Goal: Task Accomplishment & Management: Use online tool/utility

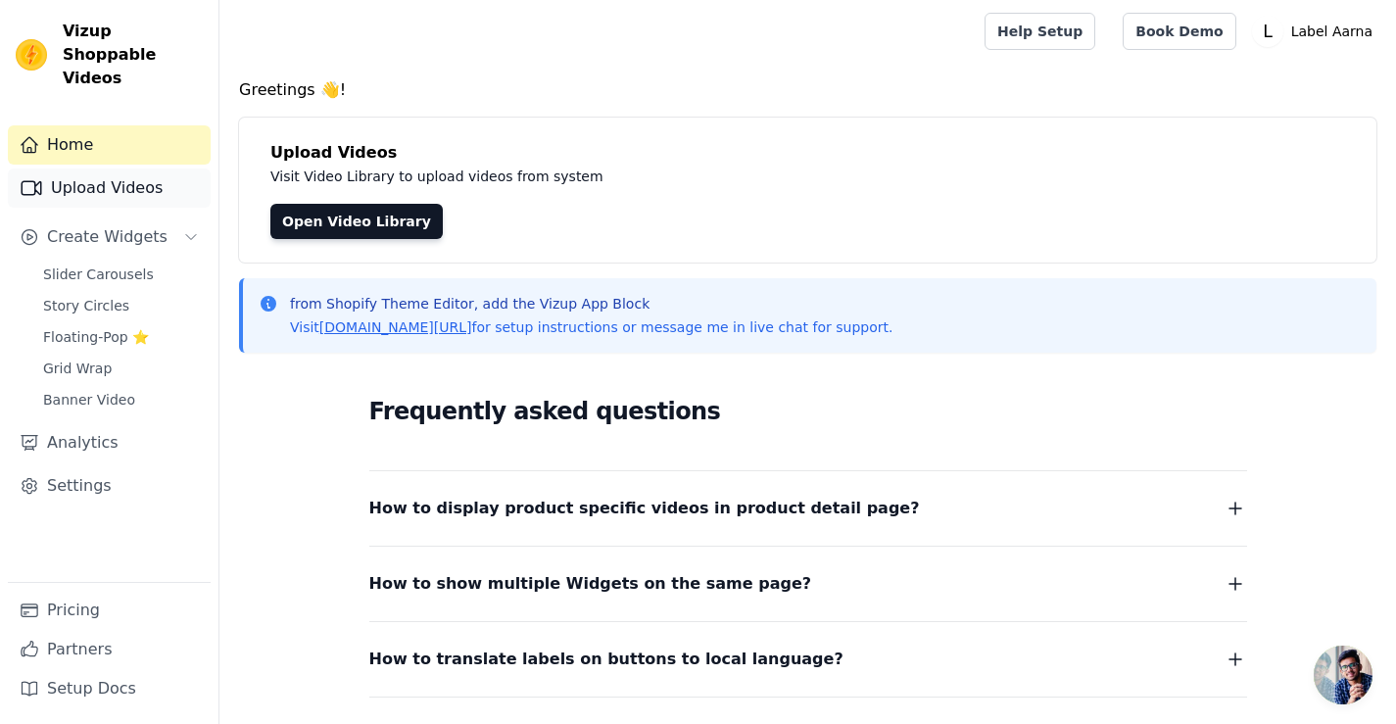
click at [111, 169] on link "Upload Videos" at bounding box center [109, 187] width 203 height 39
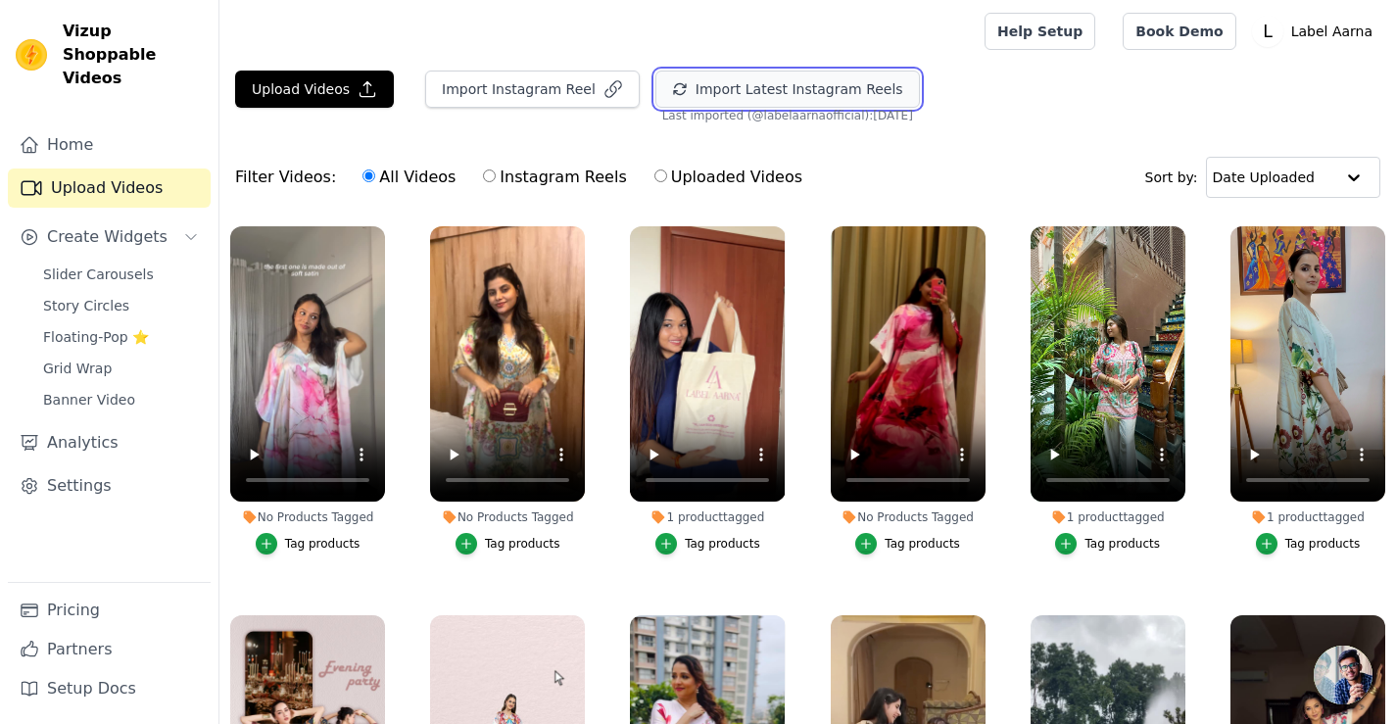
click at [762, 85] on button "Import Latest Instagram Reels" at bounding box center [787, 89] width 264 height 37
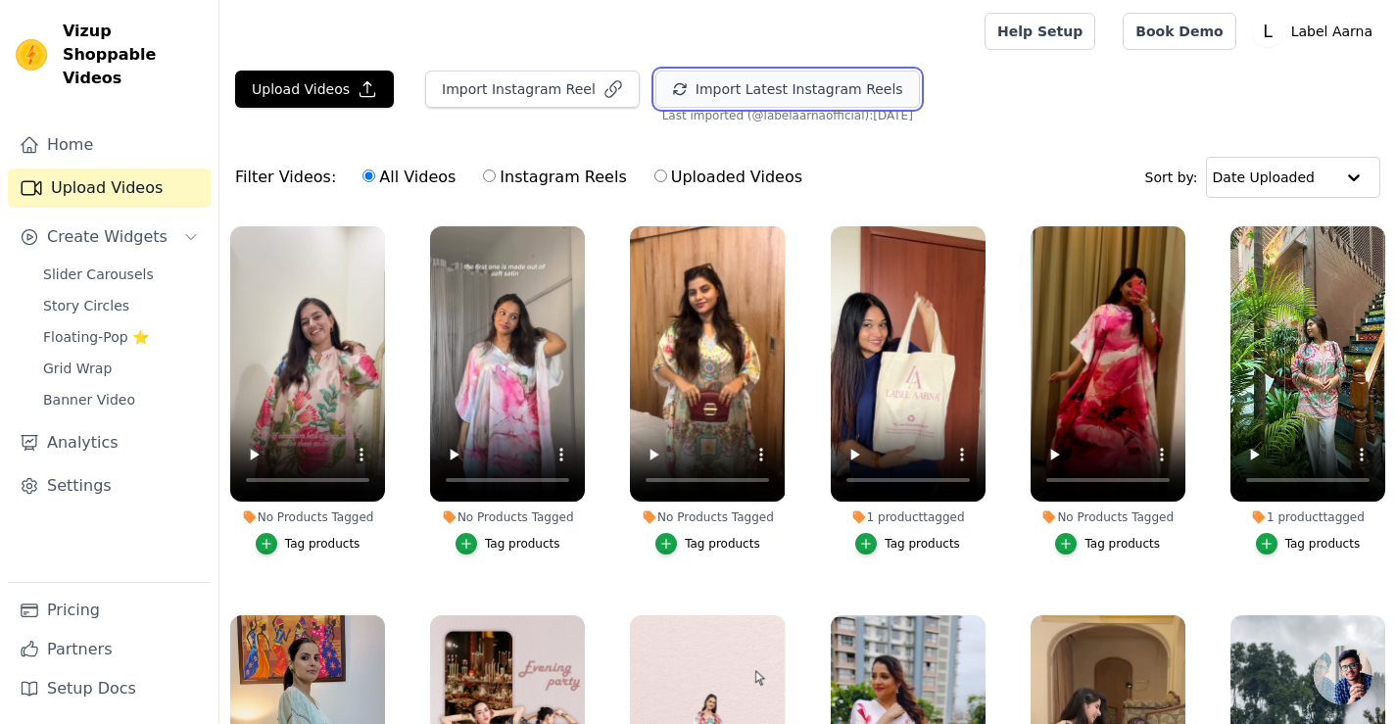
click at [840, 98] on button "Import Latest Instagram Reels" at bounding box center [787, 89] width 264 height 37
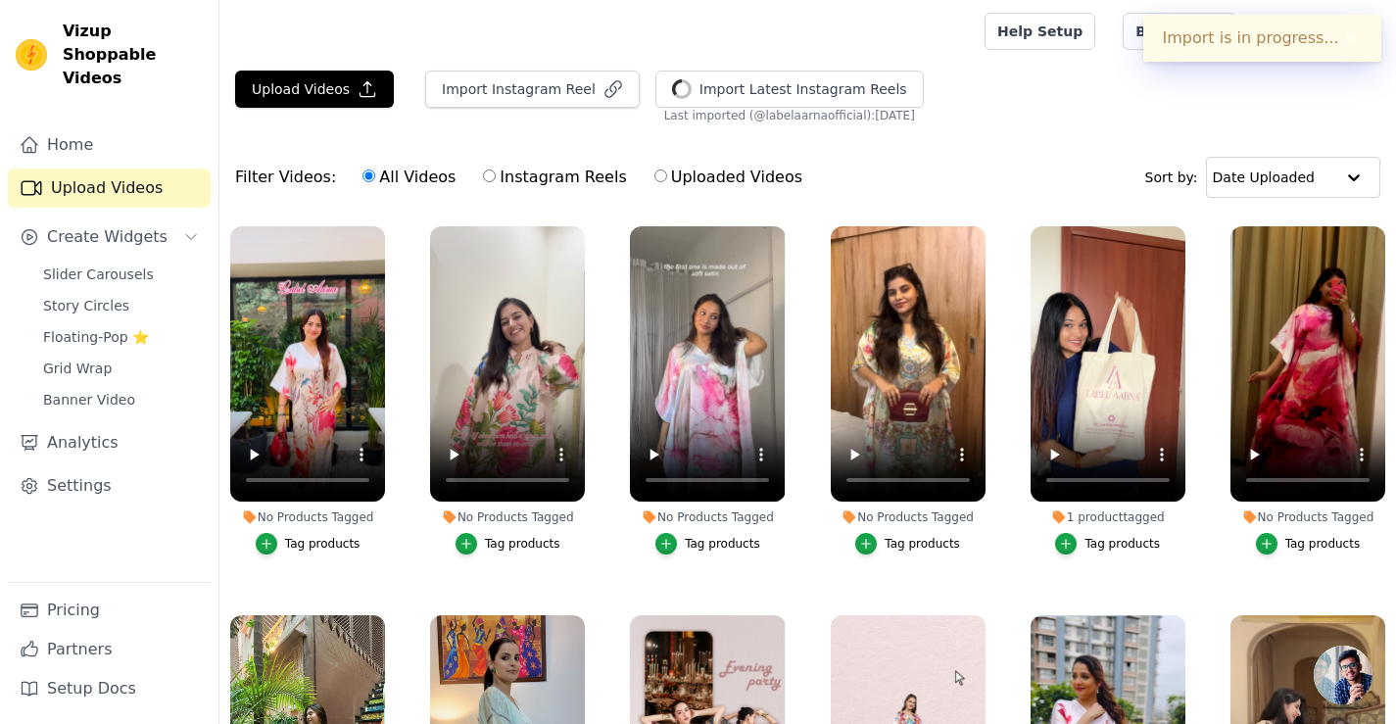
click at [317, 543] on div "Tag products" at bounding box center [322, 544] width 75 height 16
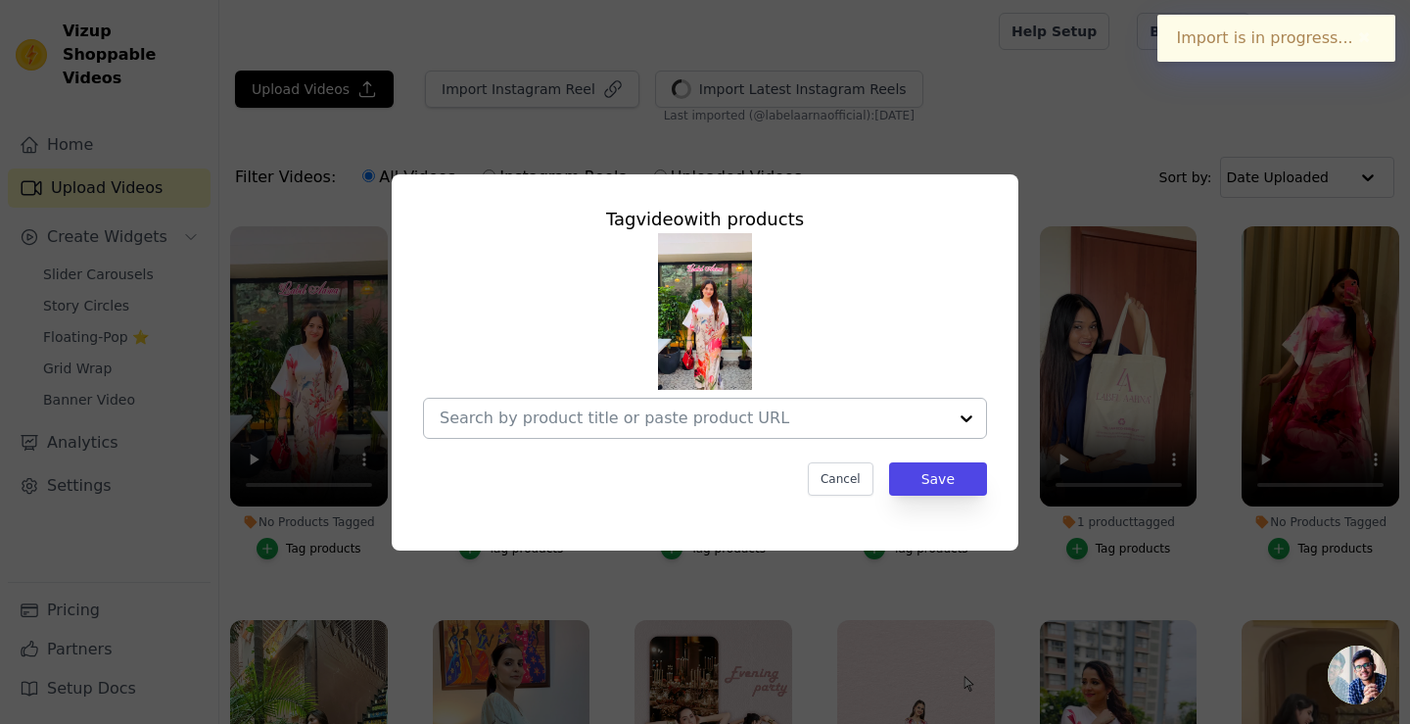
click at [615, 416] on input "No Products Tagged Tag video with products Cancel Save Tag products" at bounding box center [693, 417] width 507 height 19
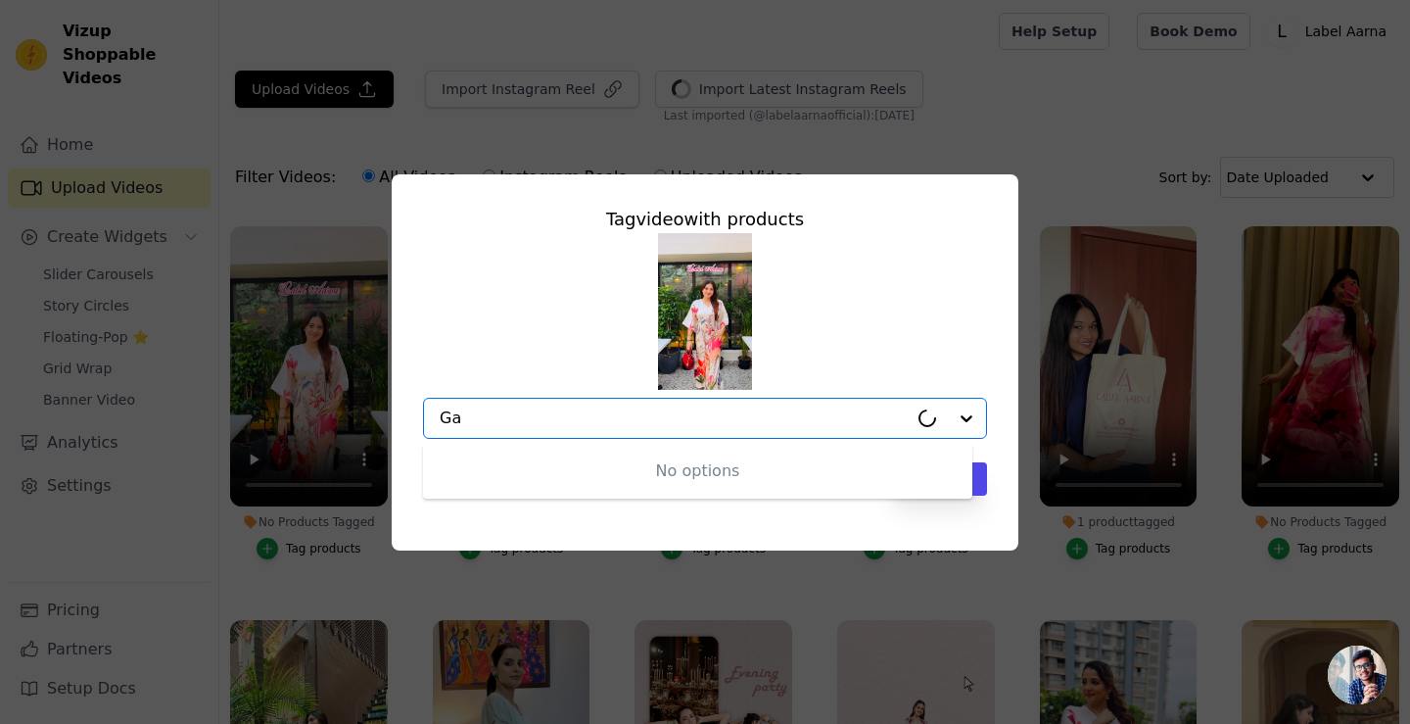
type input "G"
click at [576, 425] on input "No Products Tagged Tag video with products Option undefined, selected. Select i…" at bounding box center [693, 417] width 507 height 19
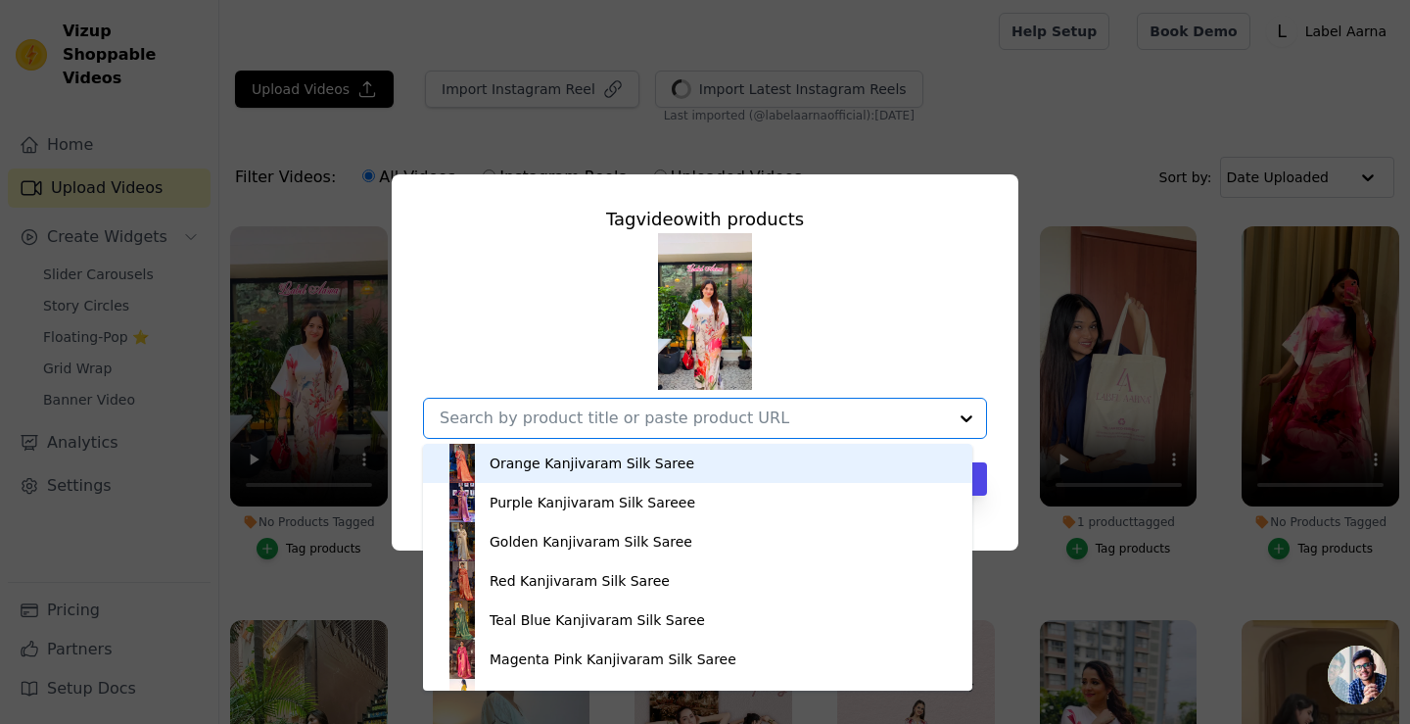
paste input "Garden Bloom Soft Satin Kaftan"
type input "Garden Bloom Soft Satin Kaftan"
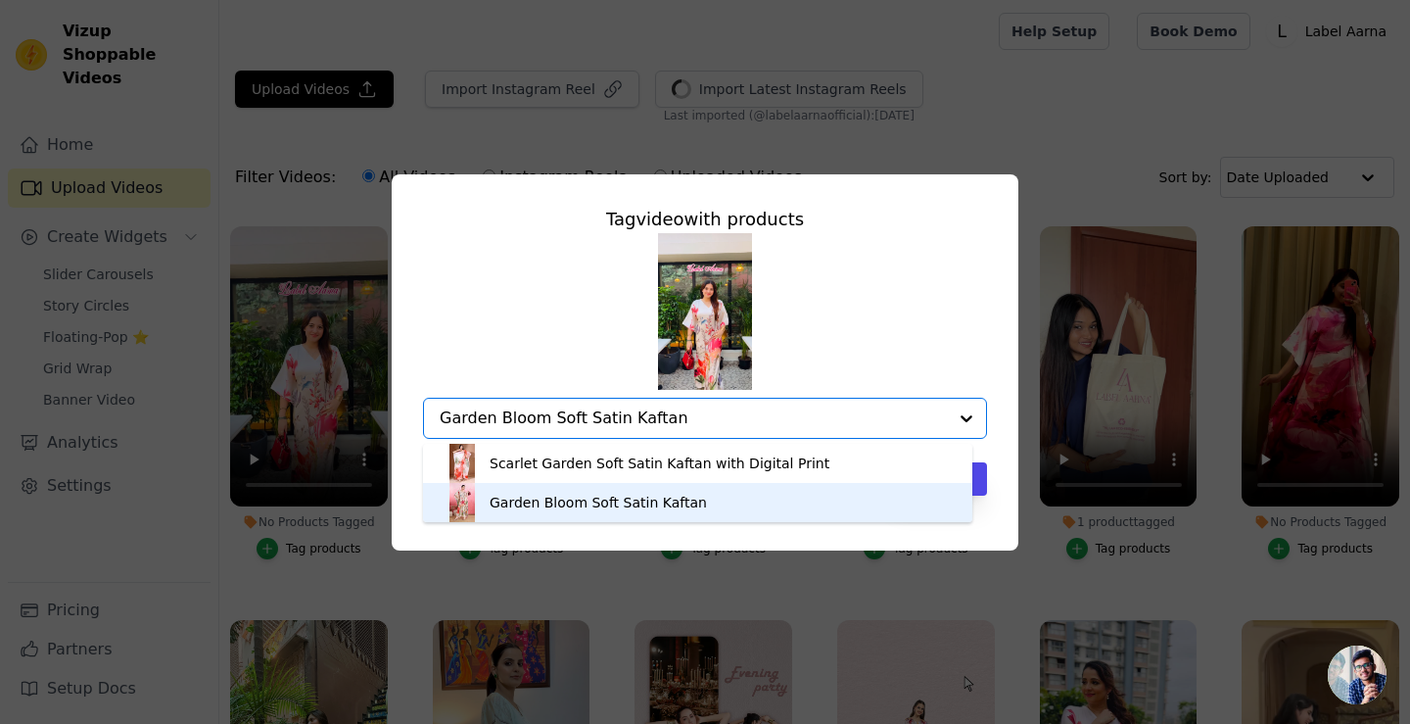
click at [608, 507] on div "Garden Bloom Soft Satin Kaftan" at bounding box center [598, 503] width 217 height 20
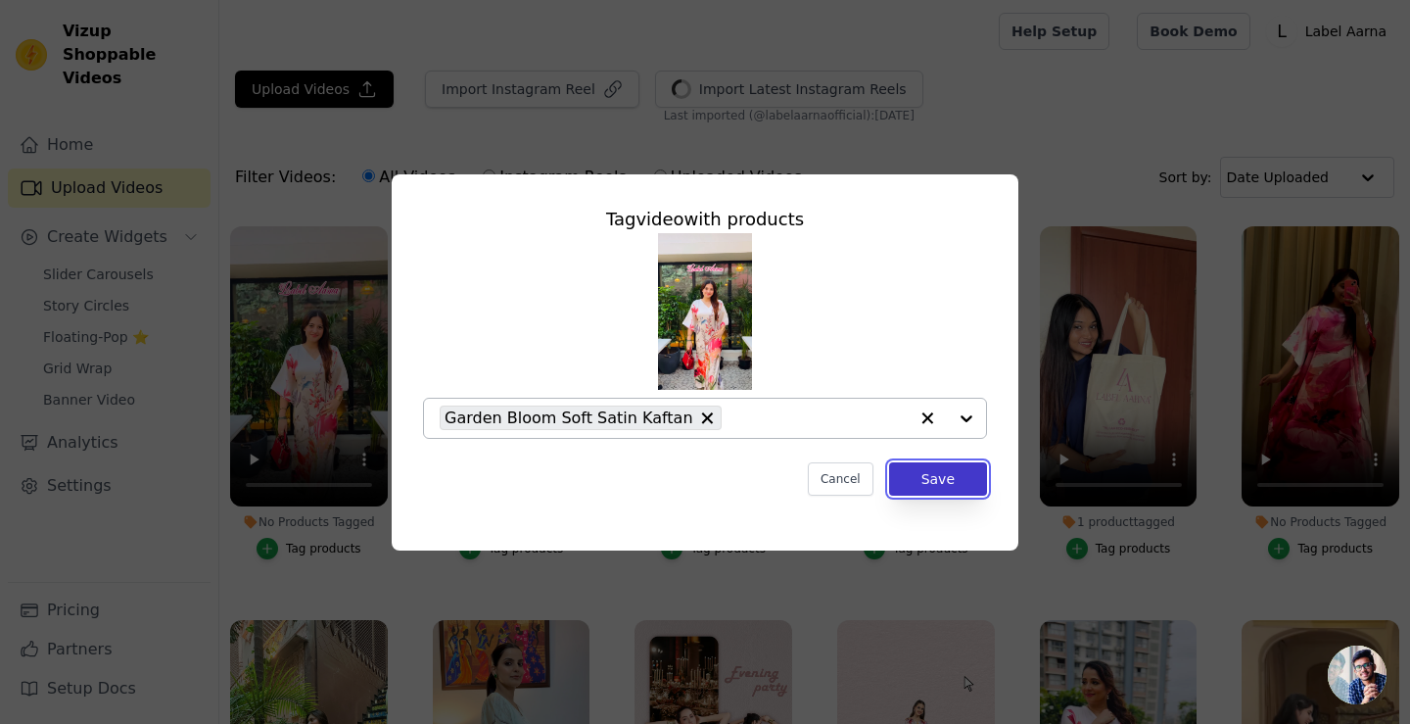
click at [957, 482] on button "Save" at bounding box center [938, 478] width 98 height 33
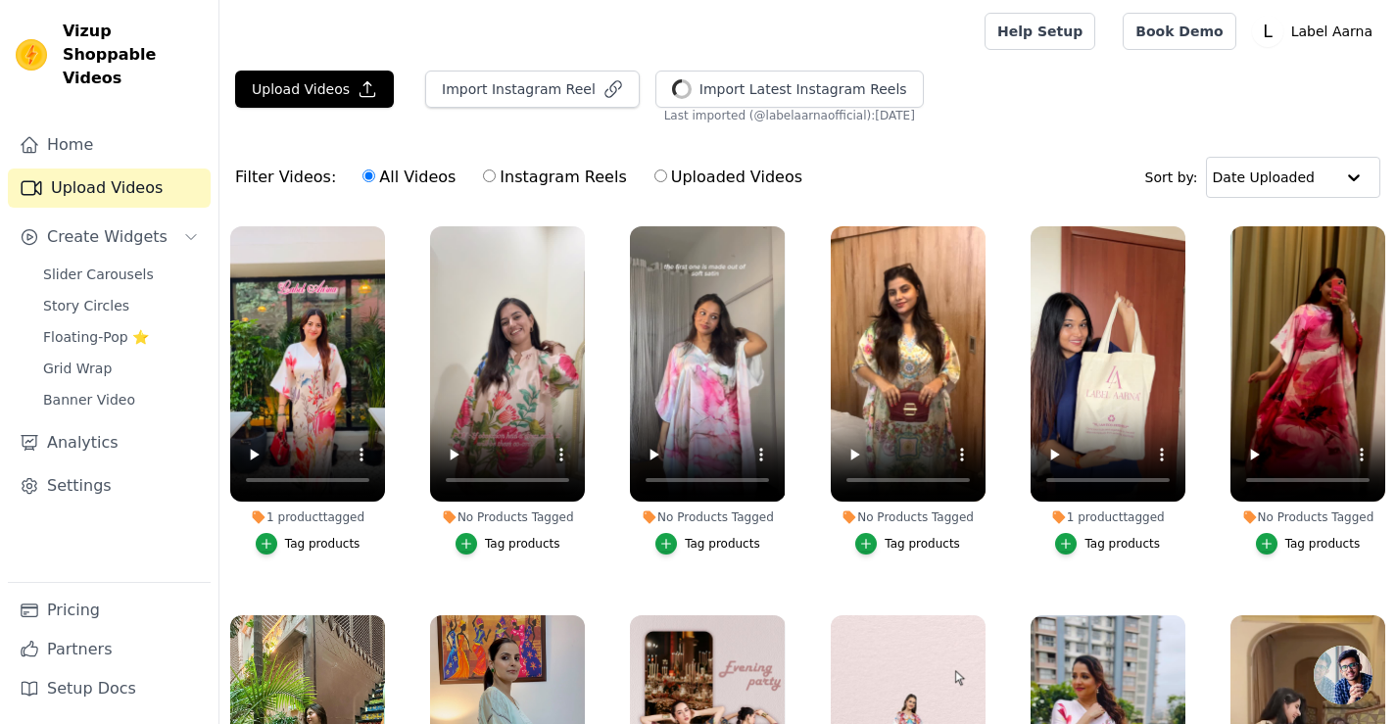
click at [527, 542] on div "Tag products" at bounding box center [522, 544] width 75 height 16
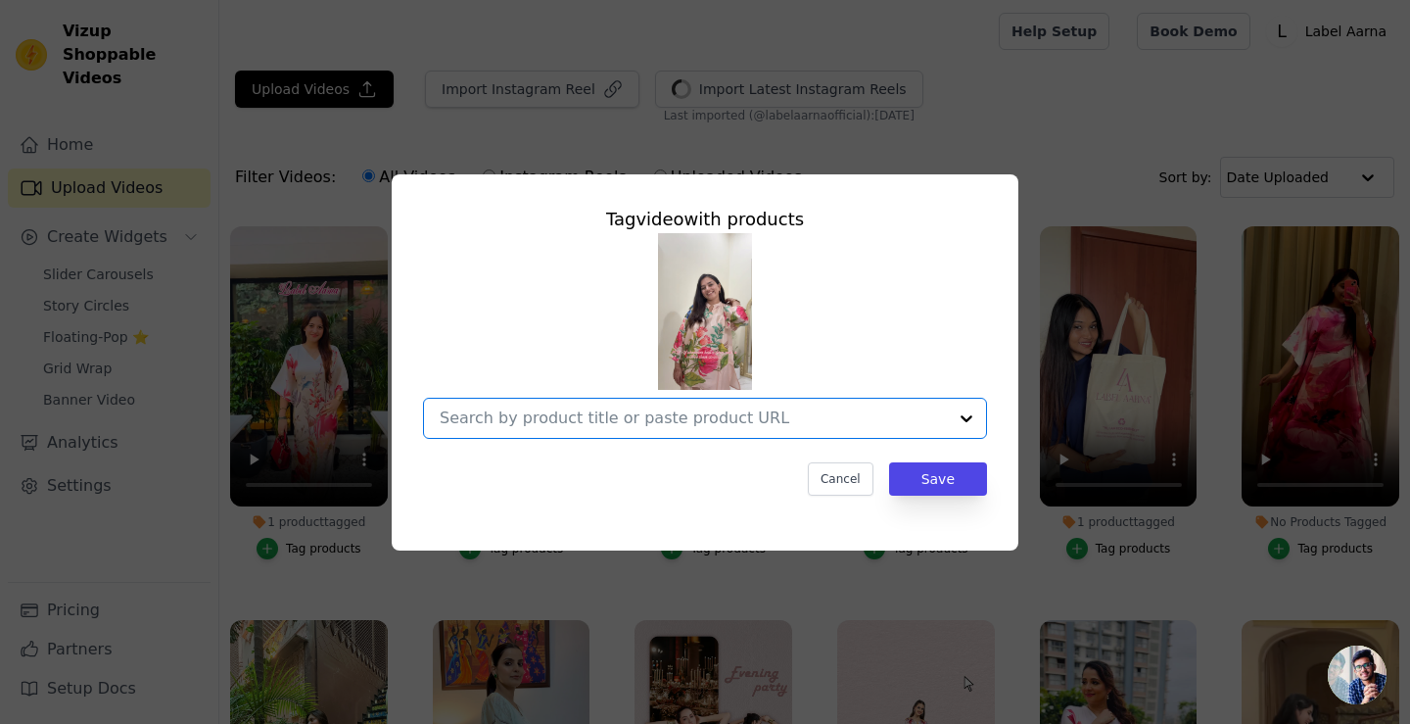
click at [534, 417] on input "No Products Tagged Tag video with products Option undefined, selected. Select i…" at bounding box center [693, 417] width 507 height 19
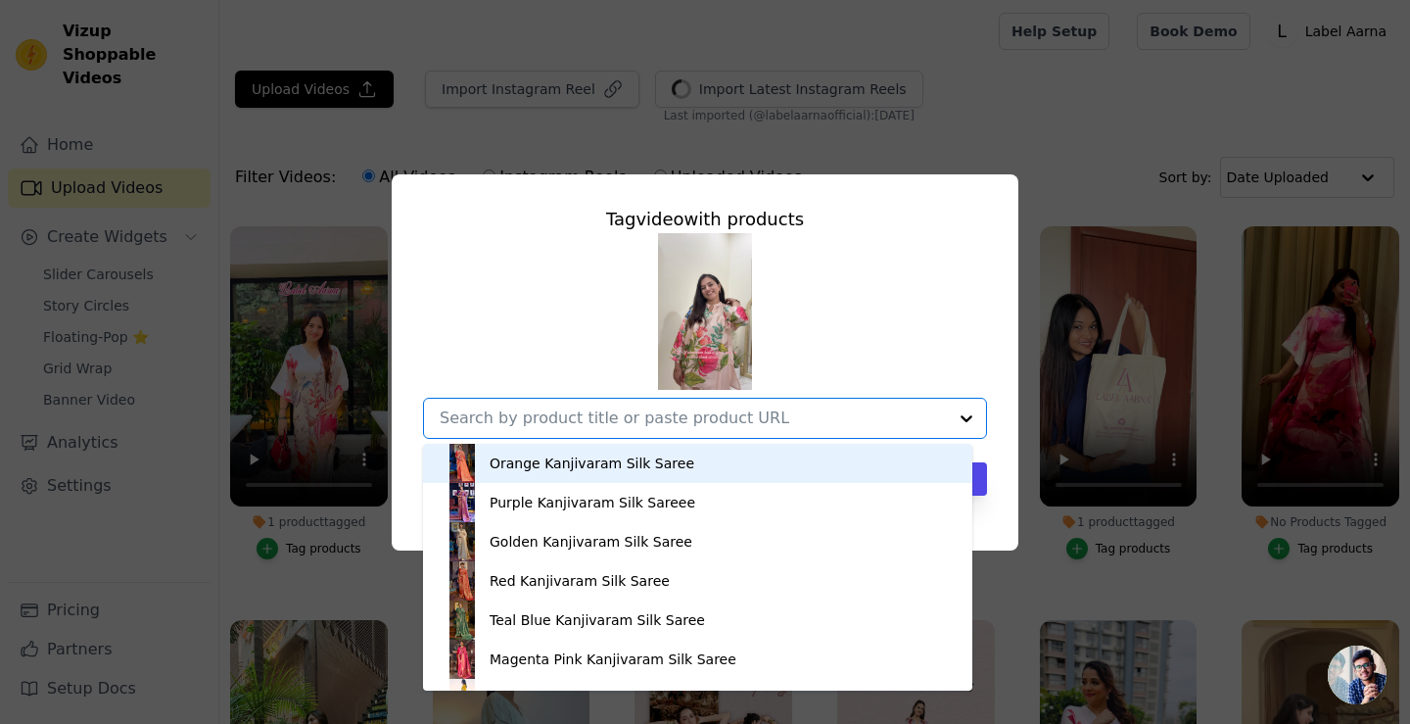
paste input "Dusky Grove Silk Crepe Women Co-ord Set with Digital Print | Top and Bottom"
type input "Dusky Grove Silk Crepe Women Co-ord Set with Digital Print | Top and Bottom"
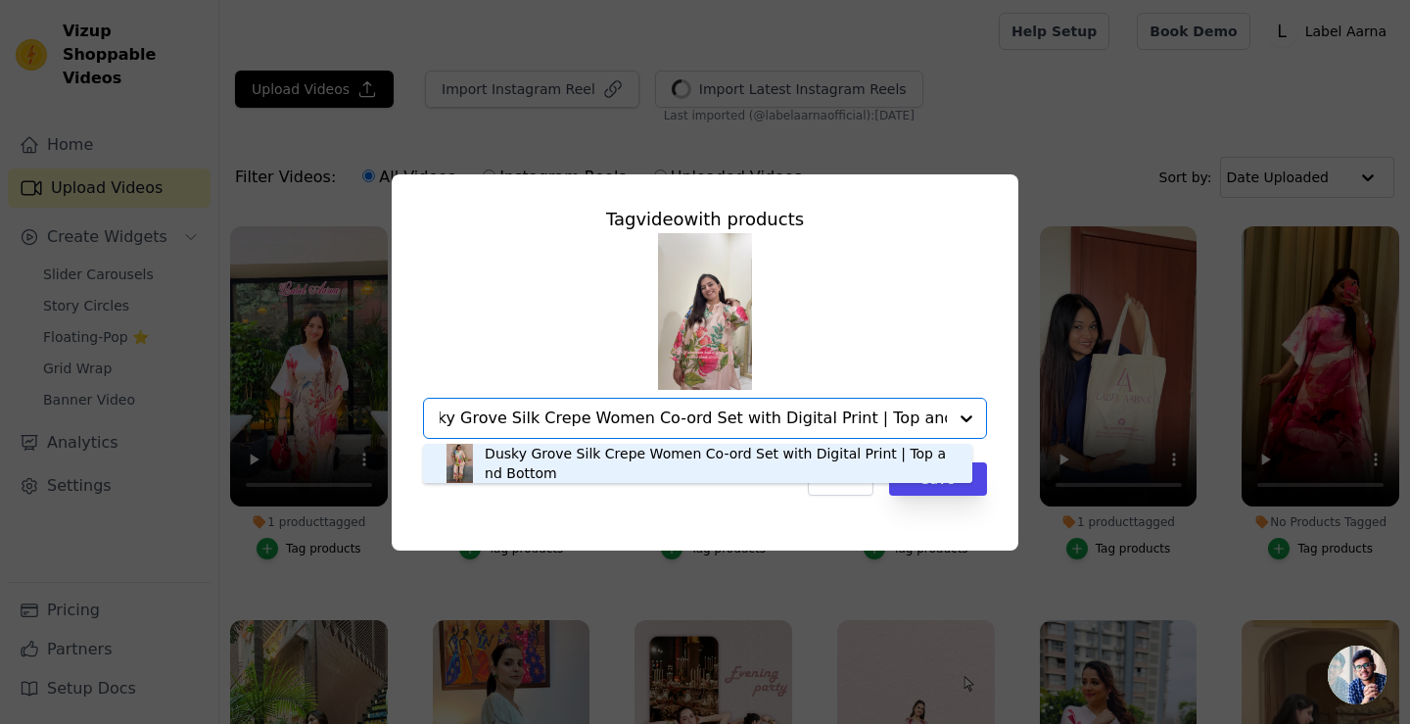
click at [640, 463] on div "Dusky Grove Silk Crepe Women Co-ord Set with Digital Print | Top and Bottom" at bounding box center [719, 463] width 468 height 39
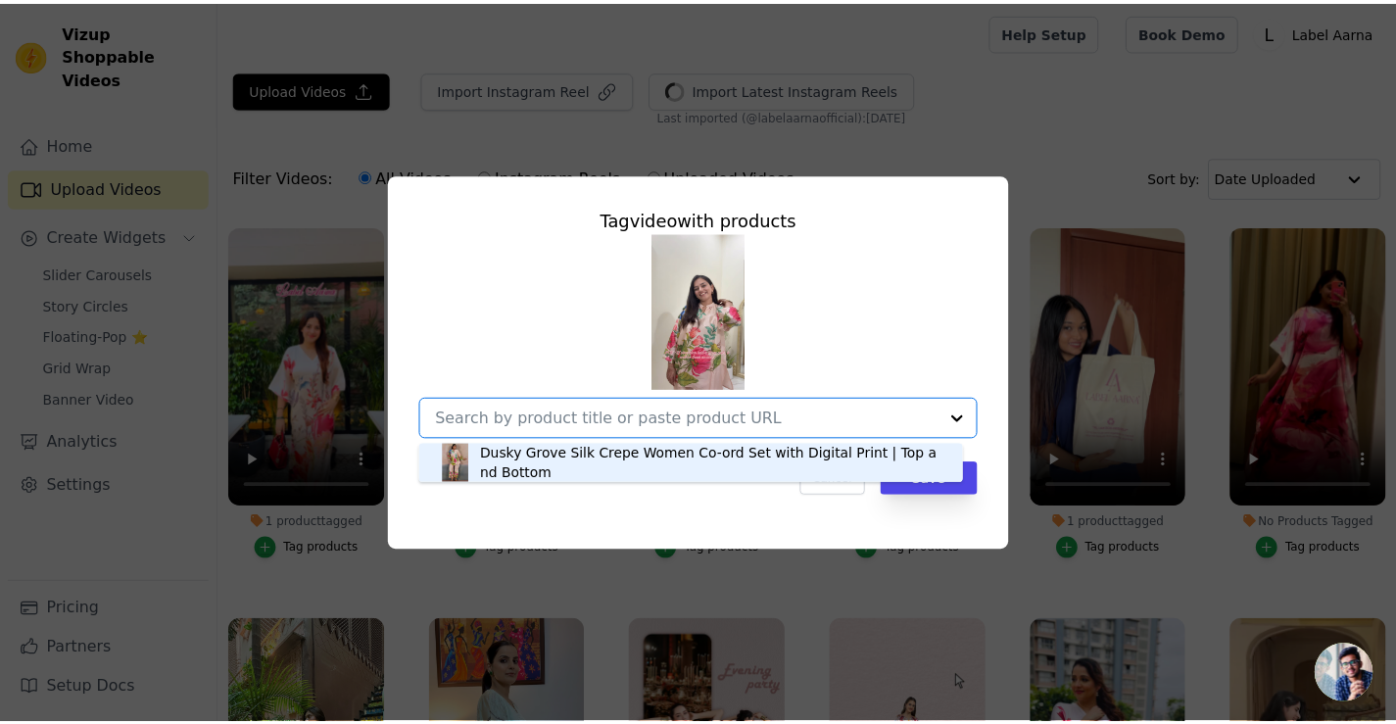
scroll to position [0, 0]
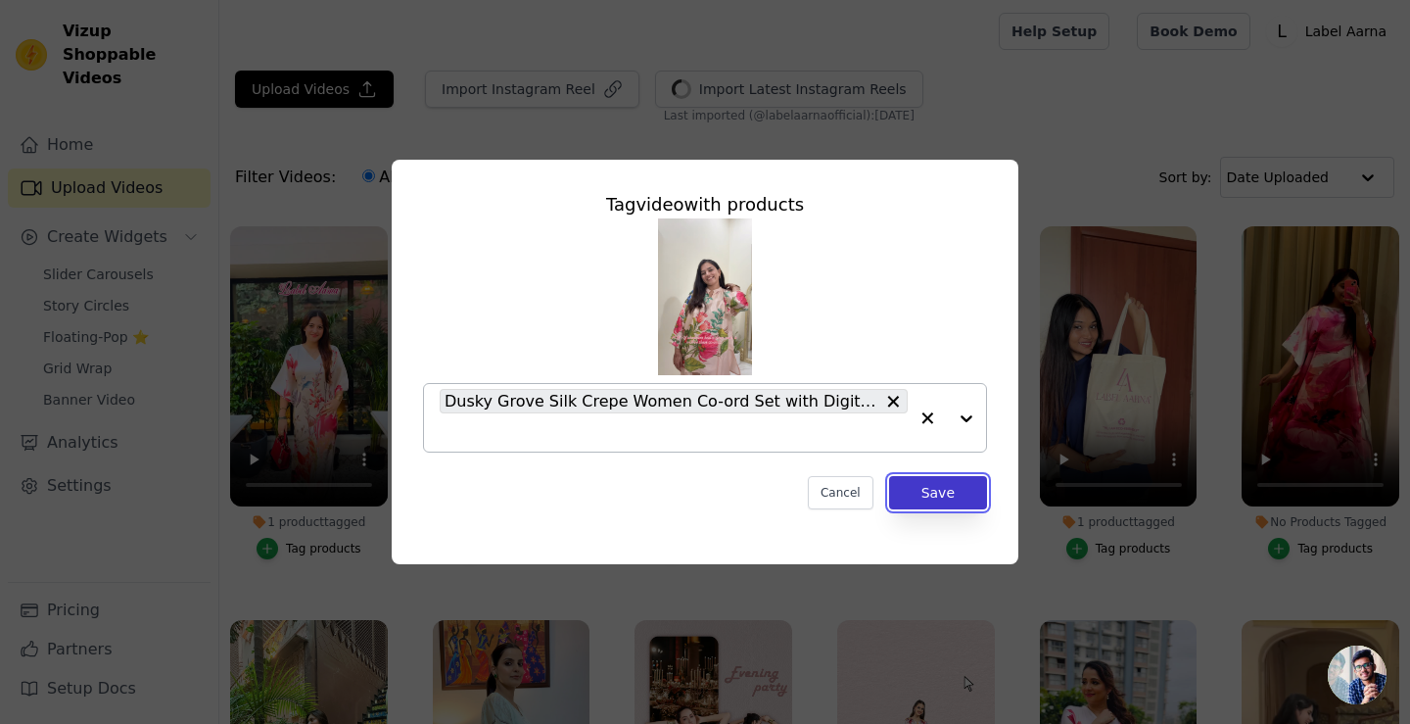
click at [946, 495] on button "Save" at bounding box center [938, 492] width 98 height 33
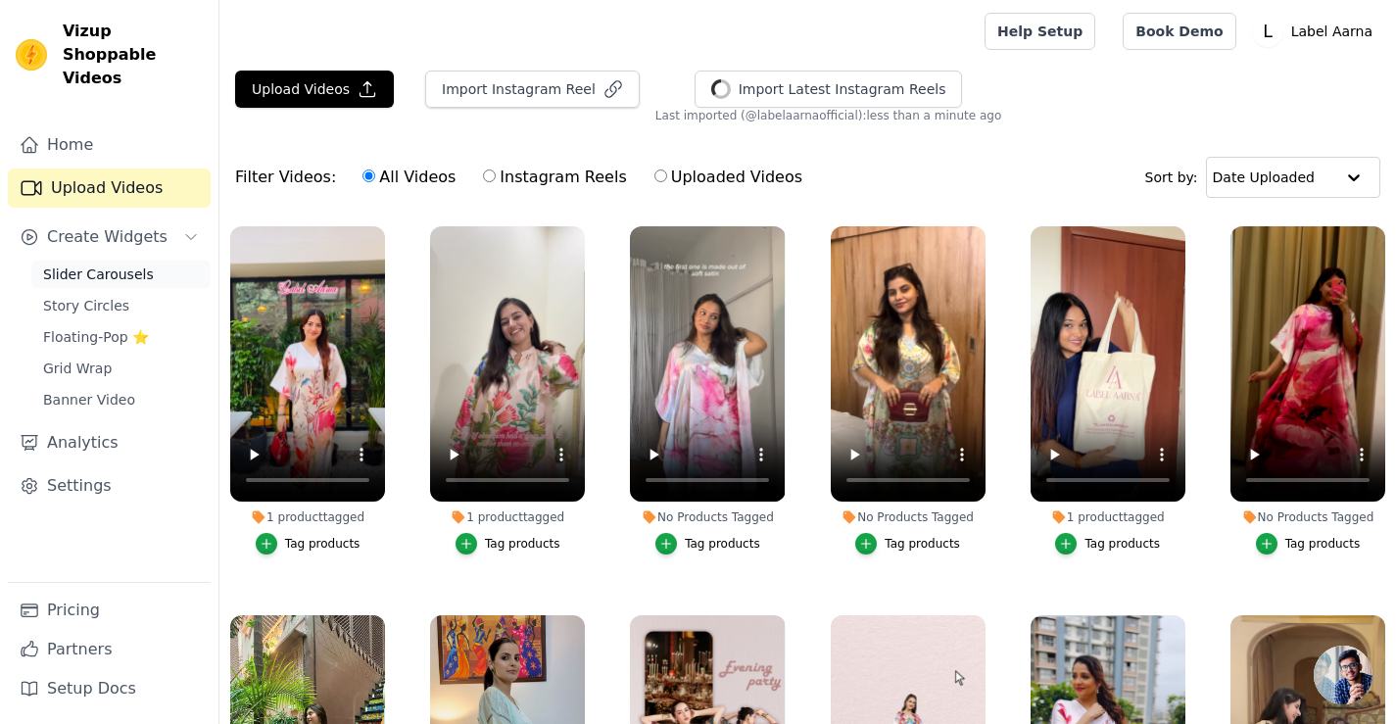
click at [102, 264] on span "Slider Carousels" at bounding box center [98, 274] width 111 height 20
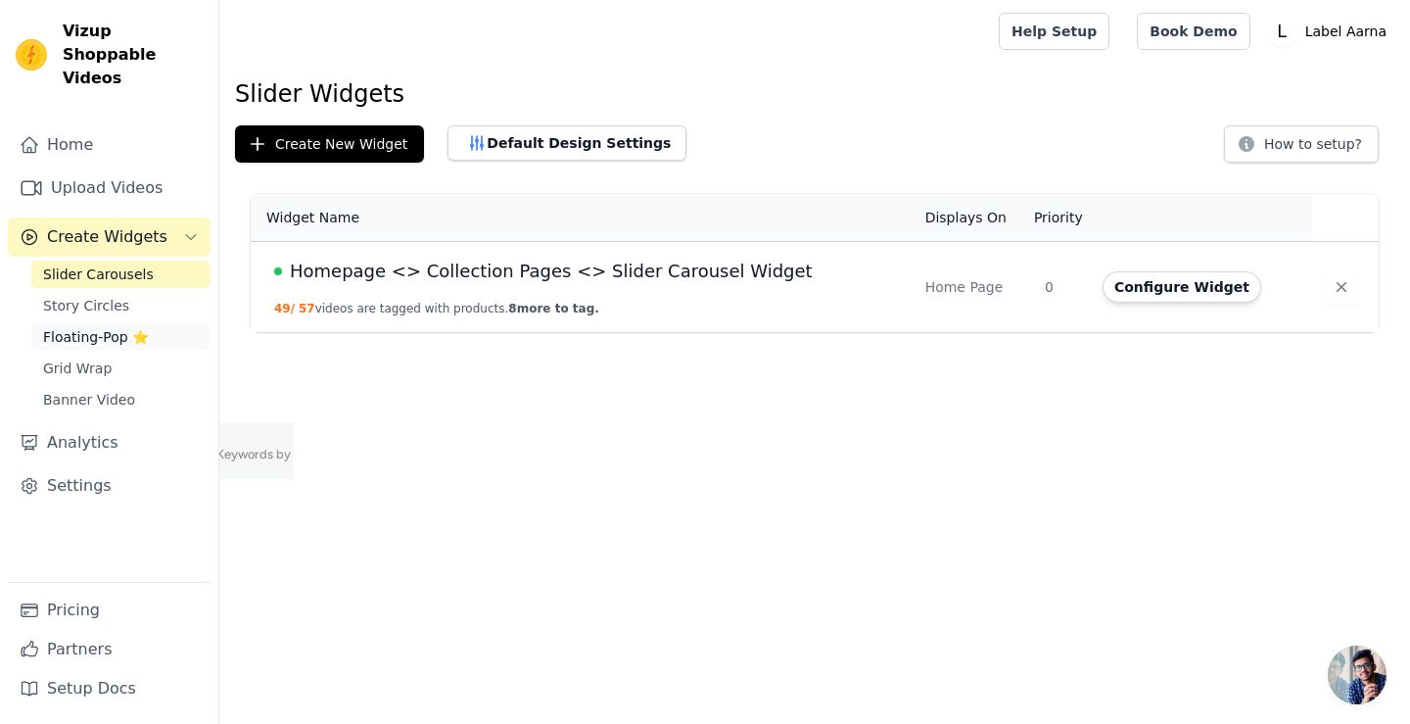
click at [110, 327] on span "Floating-Pop ⭐" at bounding box center [96, 337] width 106 height 20
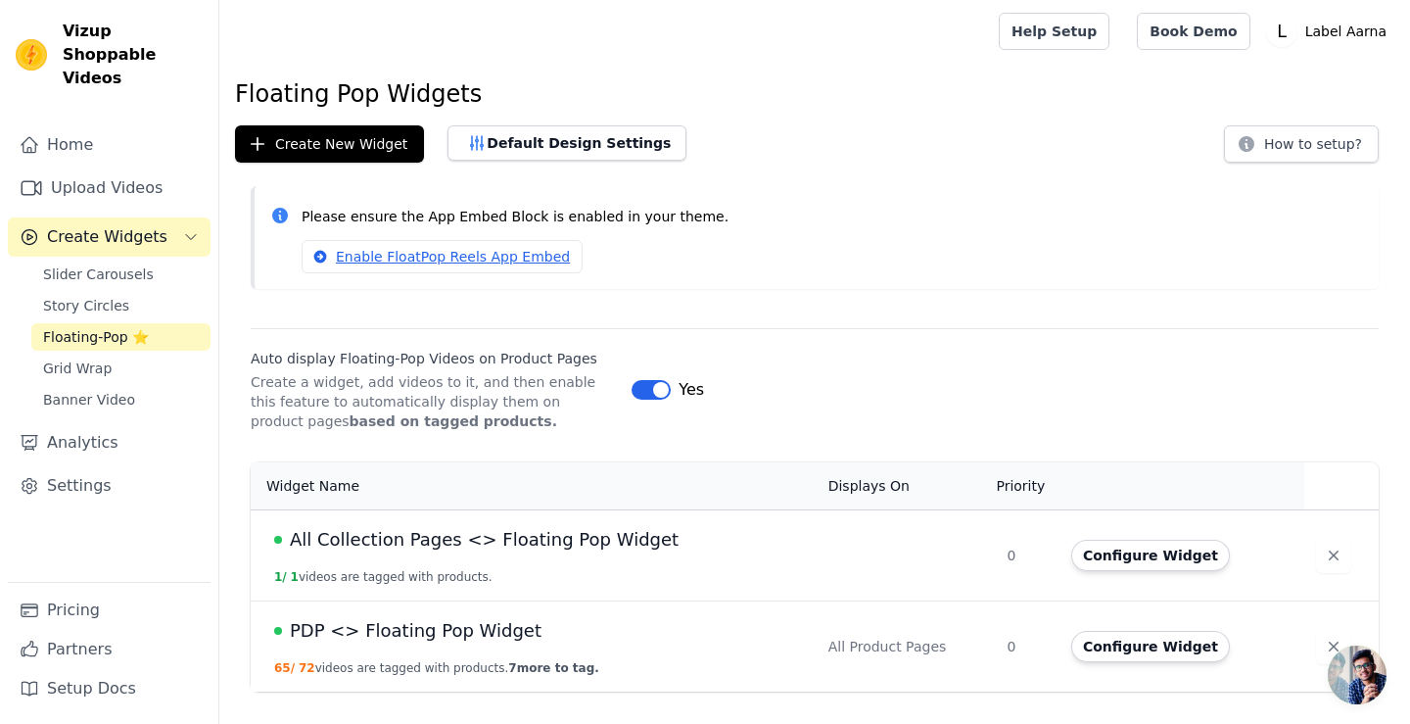
click at [460, 632] on span "PDP <> Floating Pop Widget" at bounding box center [416, 630] width 252 height 27
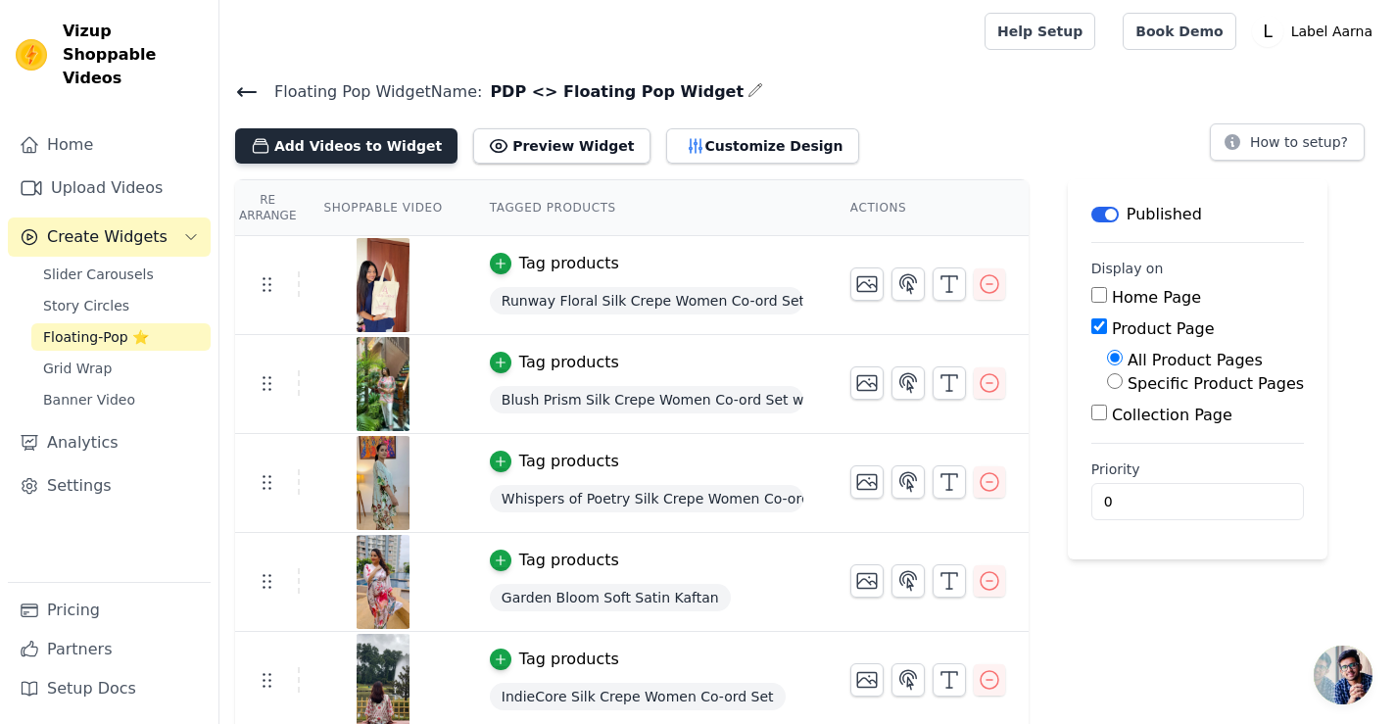
click at [336, 144] on button "Add Videos to Widget" at bounding box center [346, 145] width 222 height 35
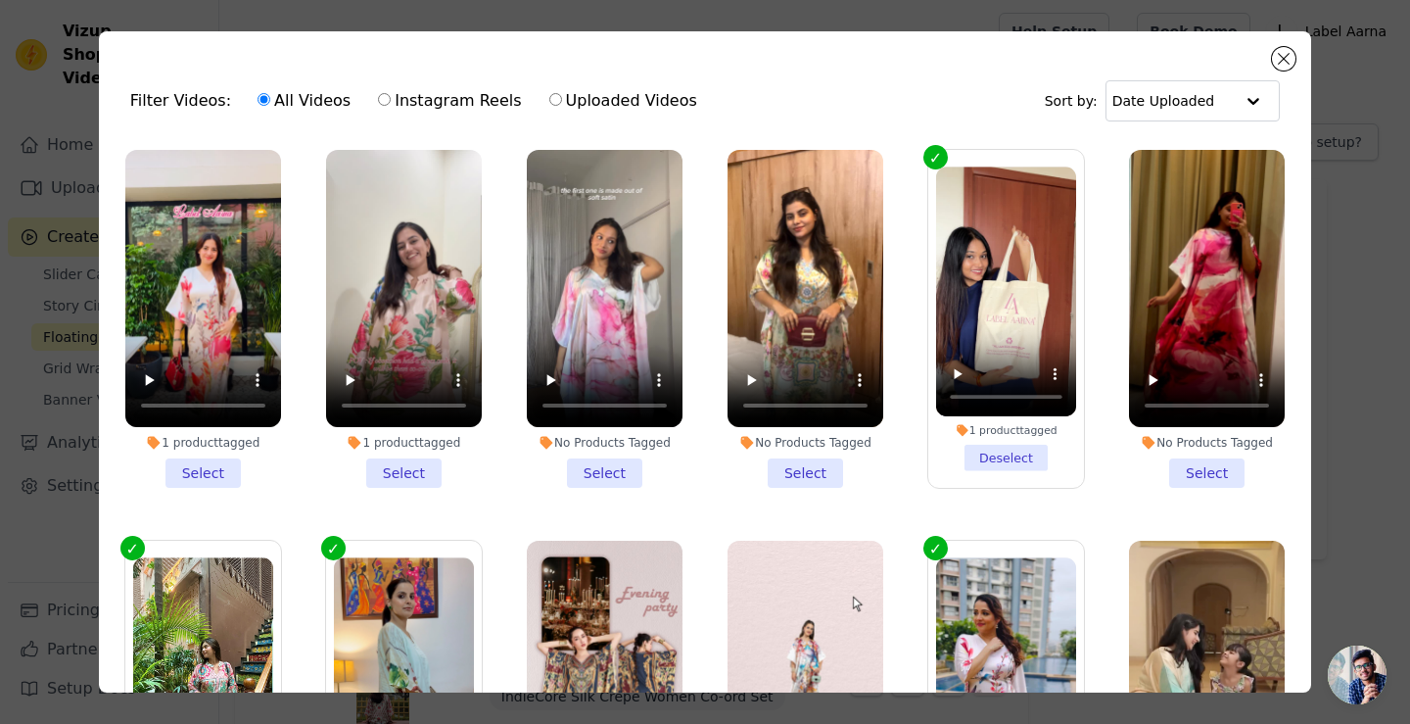
click at [210, 468] on li "1 product tagged Select" at bounding box center [203, 319] width 156 height 338
click at [0, 0] on input "1 product tagged Select" at bounding box center [0, 0] width 0 height 0
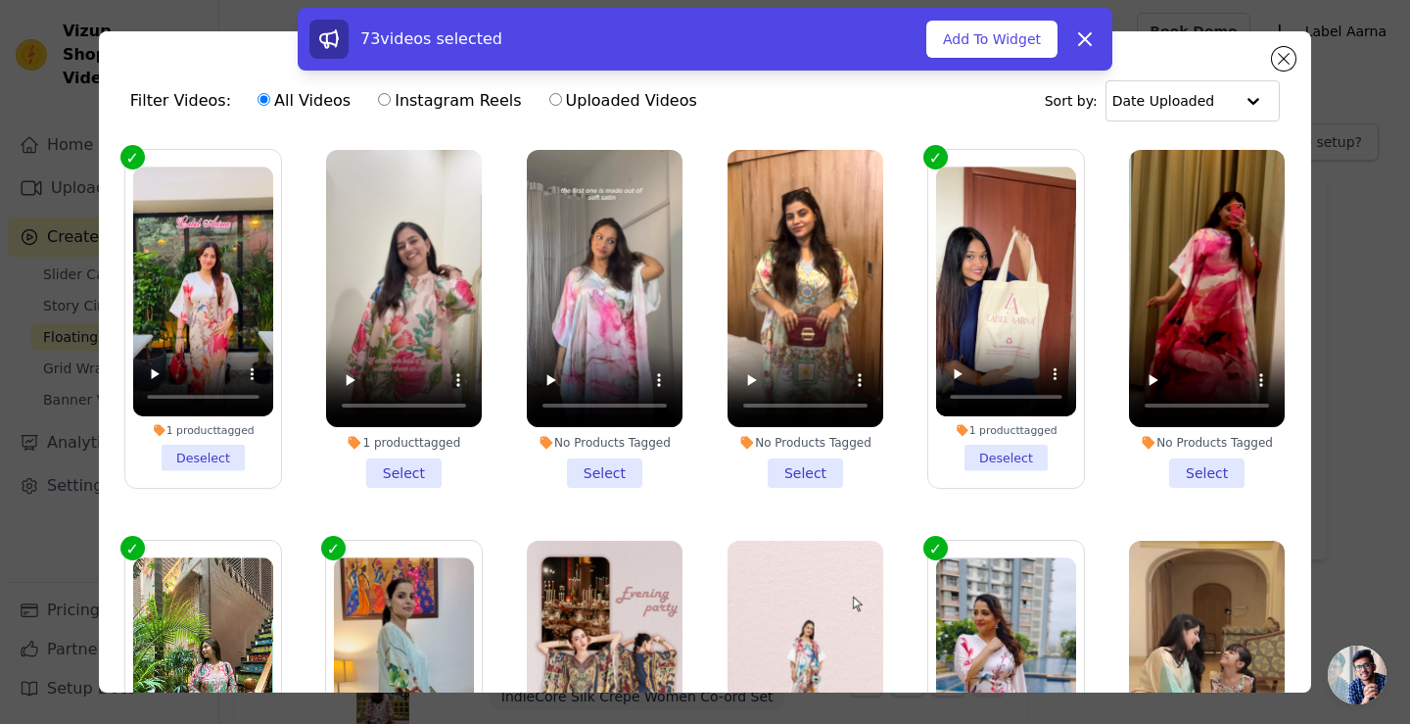
click at [420, 463] on li "1 product tagged Select" at bounding box center [404, 319] width 156 height 338
click at [0, 0] on input "1 product tagged Select" at bounding box center [0, 0] width 0 height 0
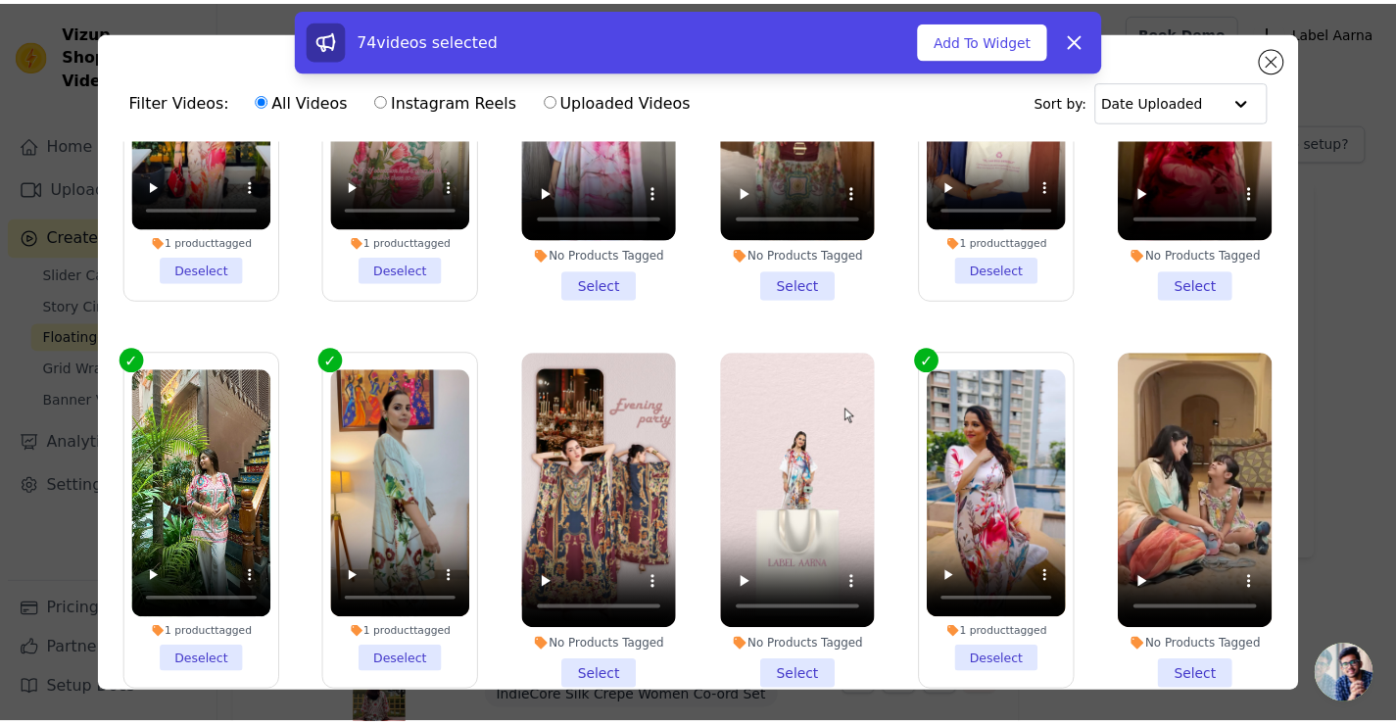
scroll to position [196, 0]
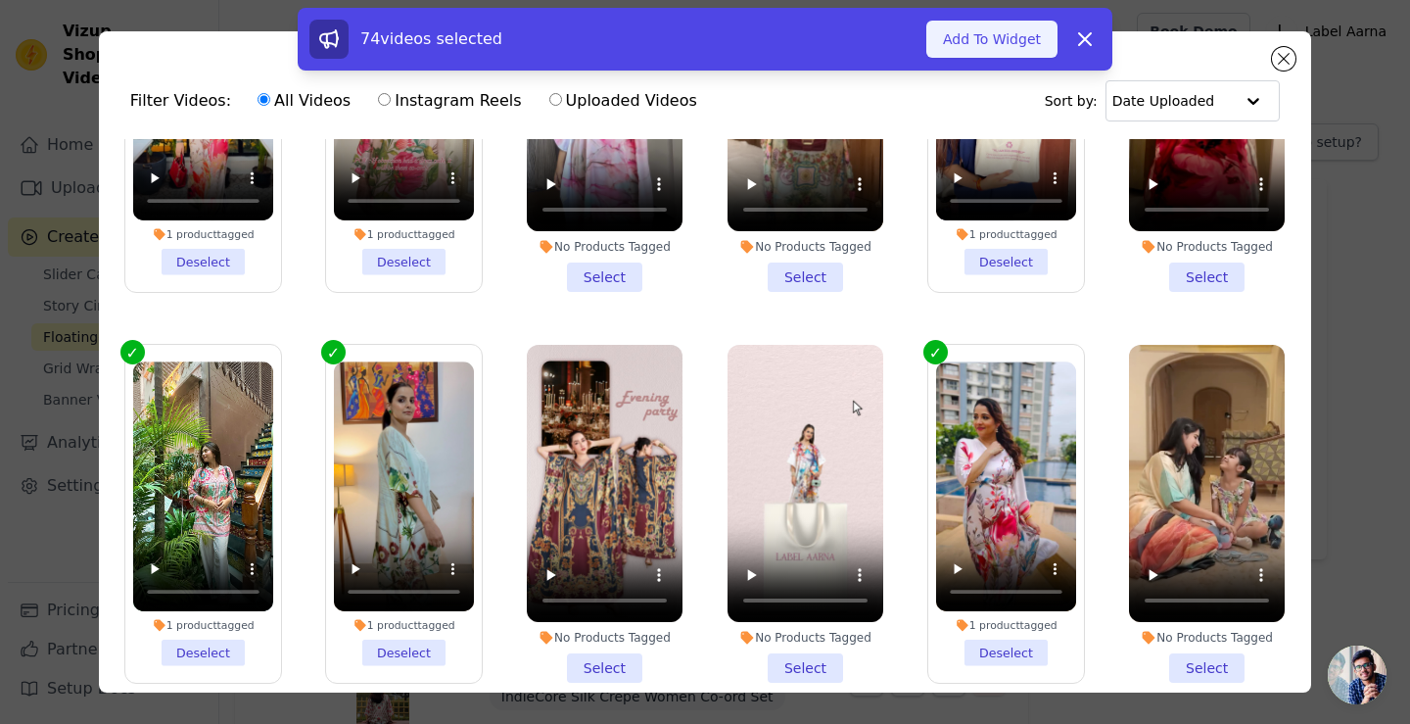
click at [1003, 47] on button "Add To Widget" at bounding box center [992, 39] width 131 height 37
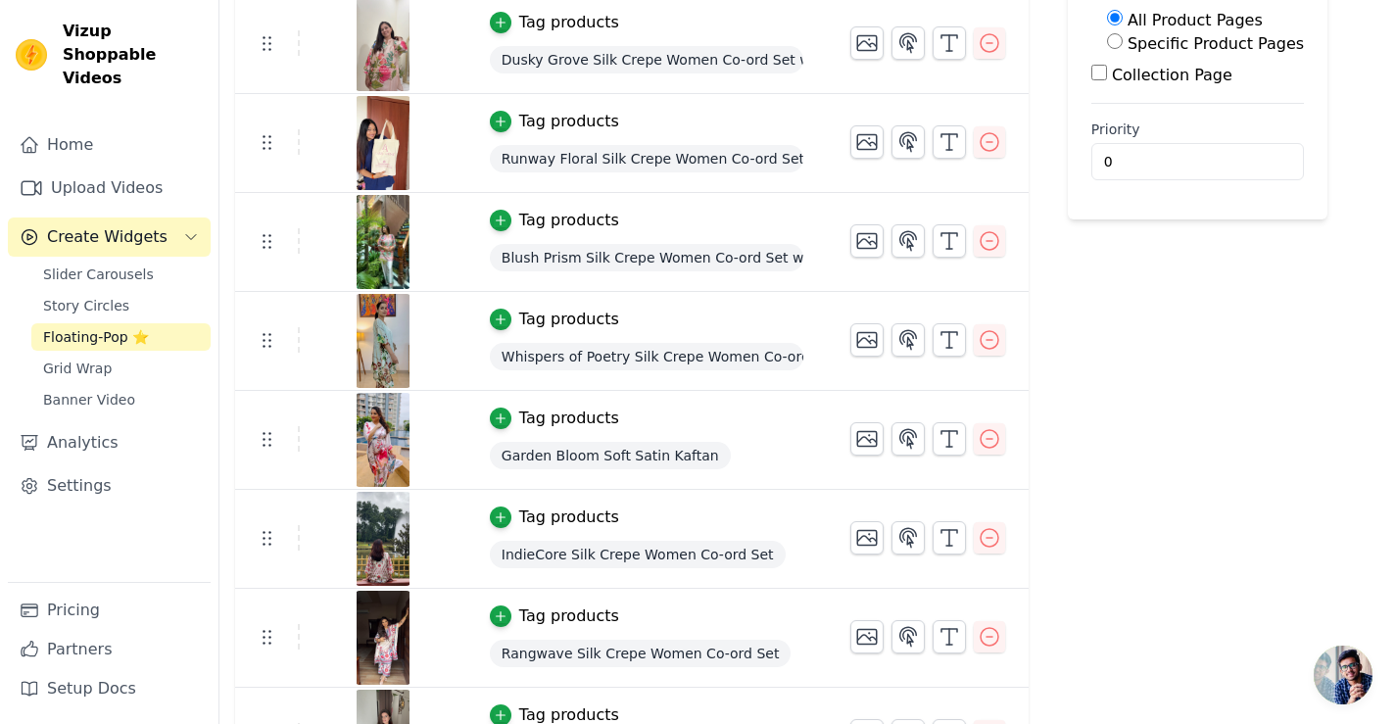
scroll to position [392, 0]
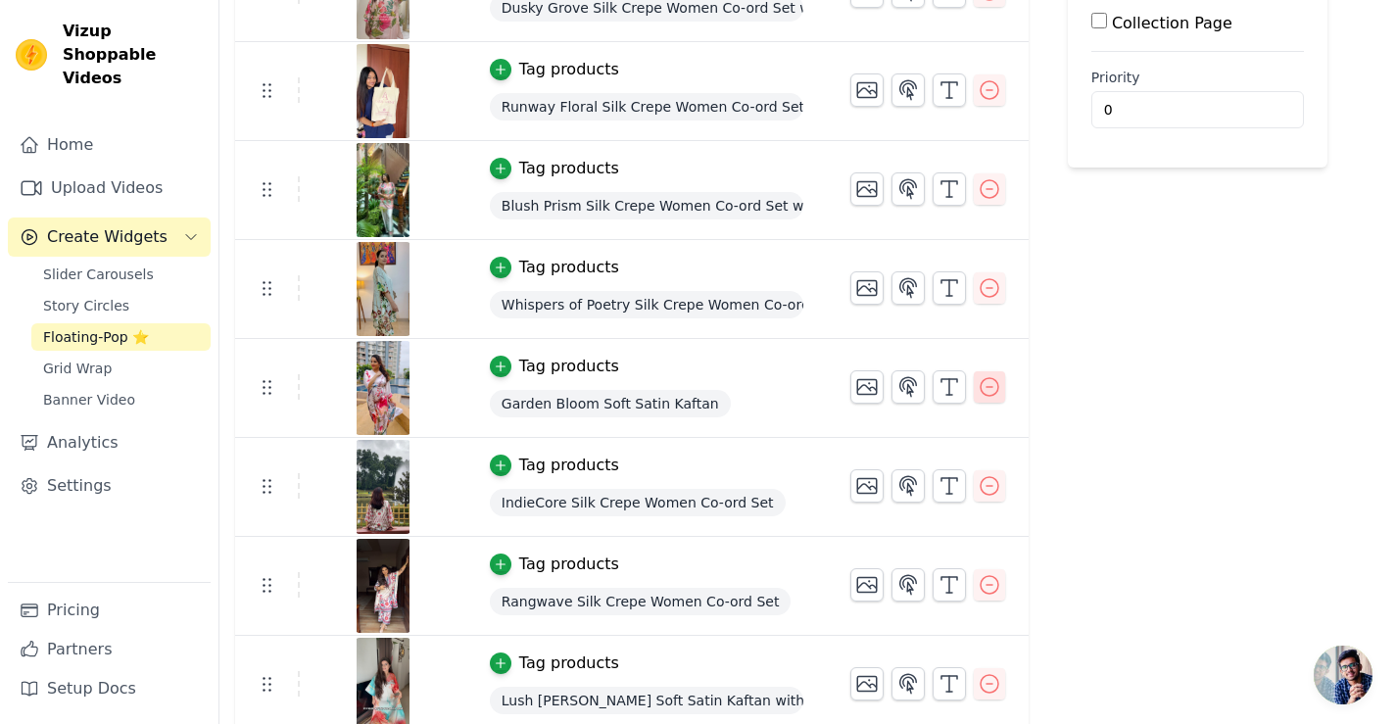
click at [978, 390] on icon "button" at bounding box center [989, 387] width 24 height 24
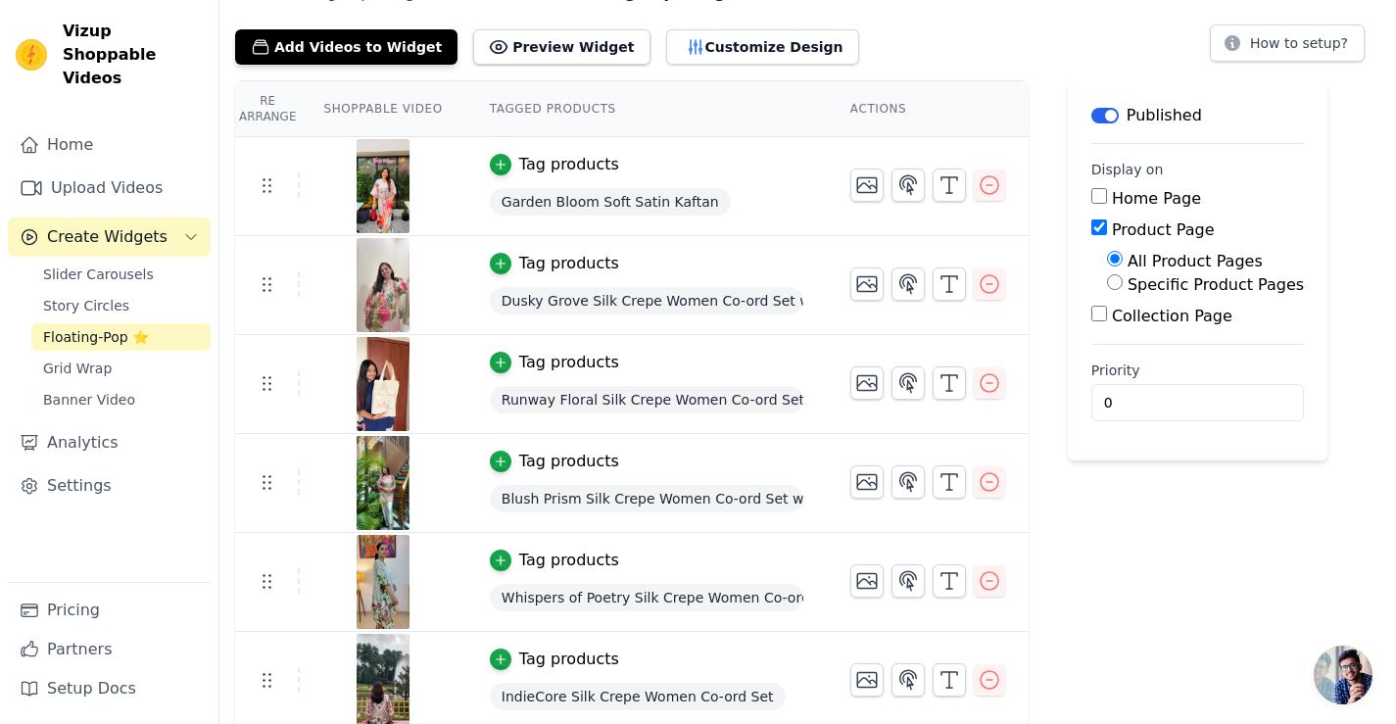
scroll to position [98, 0]
click at [111, 264] on span "Slider Carousels" at bounding box center [98, 274] width 111 height 20
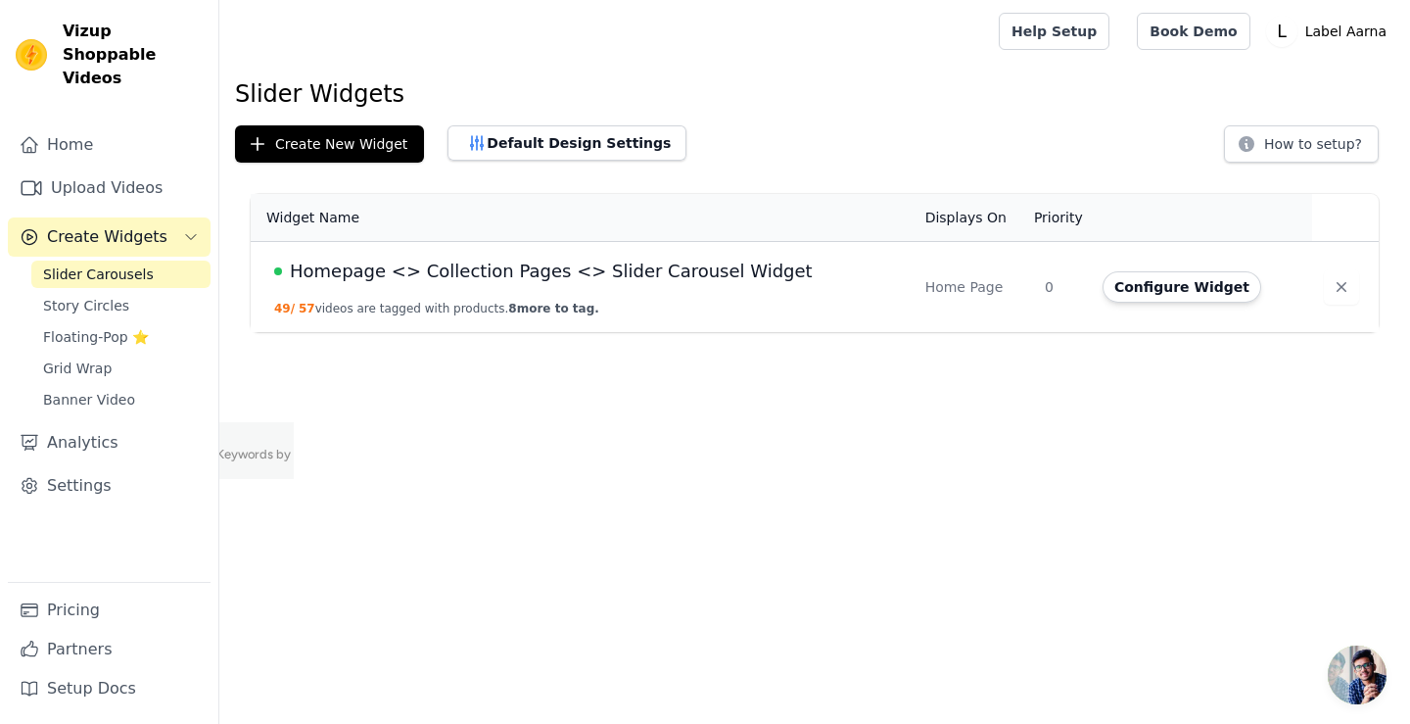
click at [538, 266] on span "Homepage <> Collection Pages <> Slider Carousel Widget" at bounding box center [551, 271] width 523 height 27
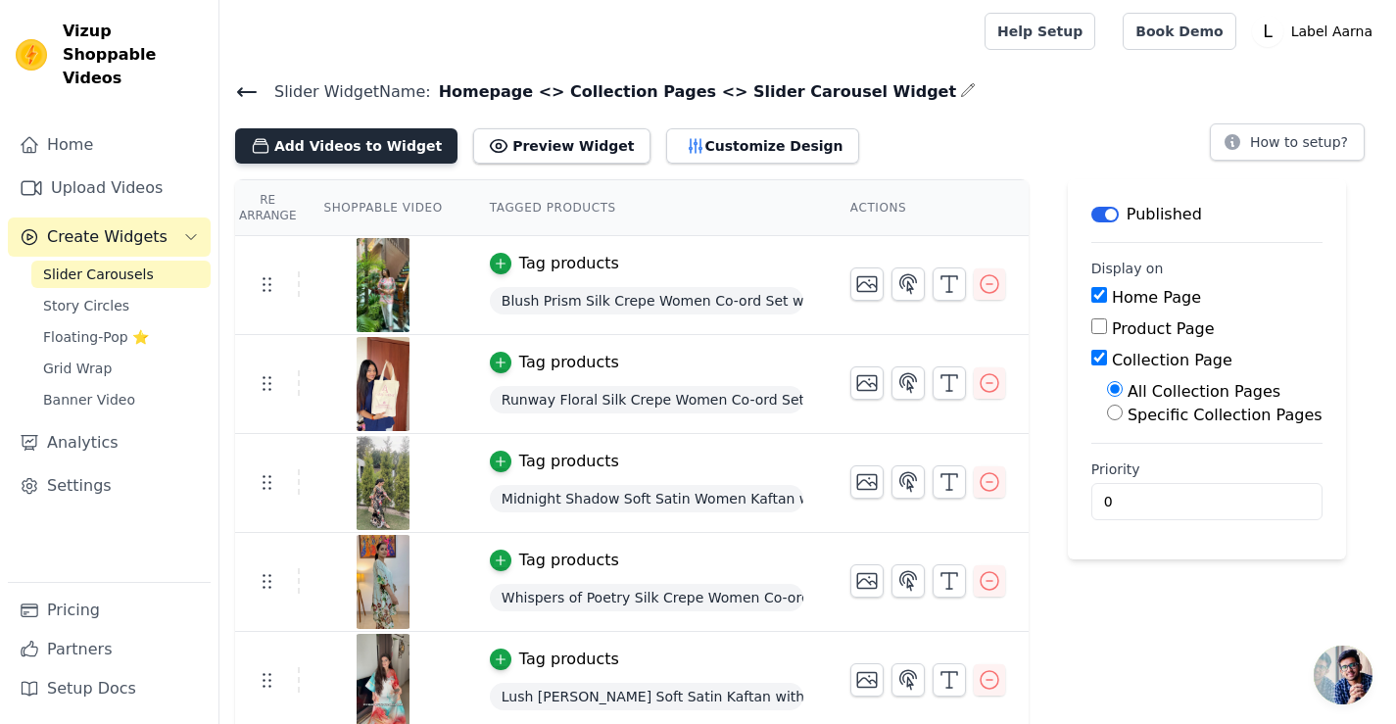
click at [363, 146] on button "Add Videos to Widget" at bounding box center [346, 145] width 222 height 35
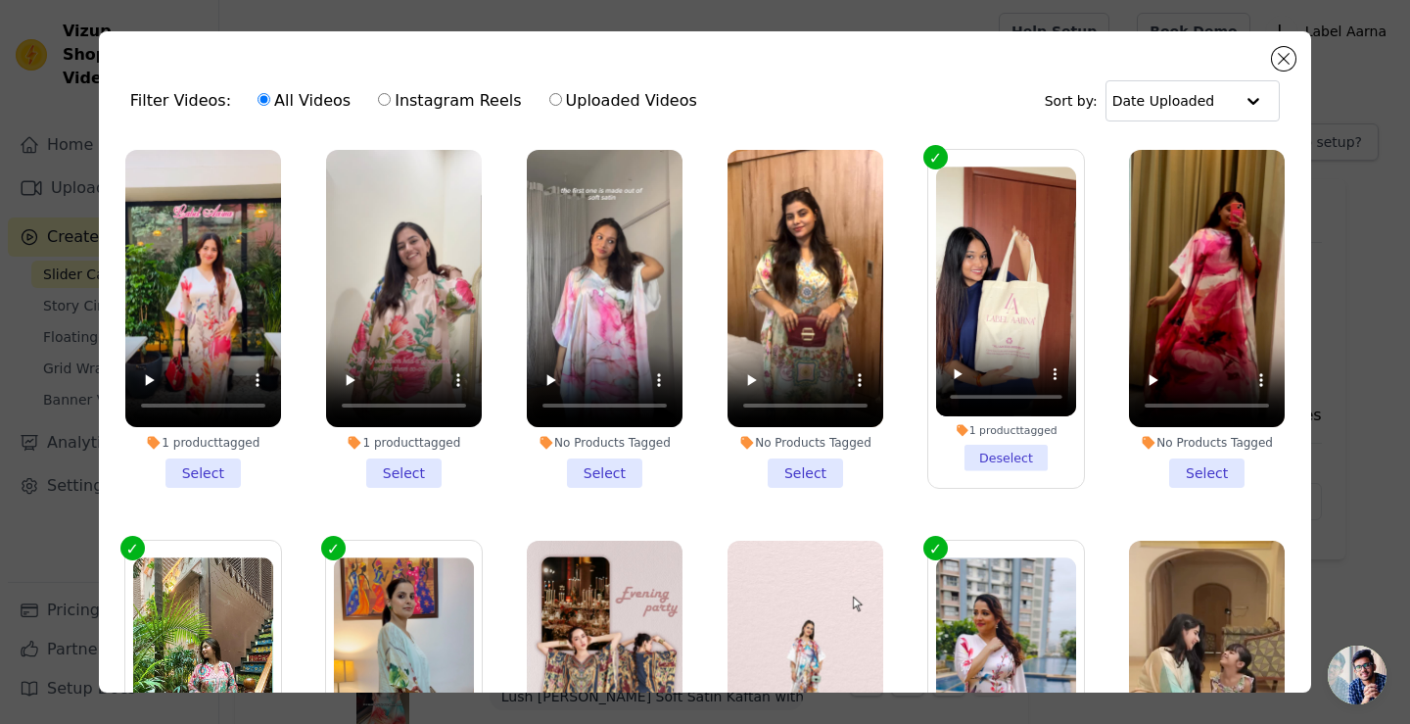
click at [214, 464] on li "1 product tagged Select" at bounding box center [203, 319] width 156 height 338
click at [0, 0] on input "1 product tagged Select" at bounding box center [0, 0] width 0 height 0
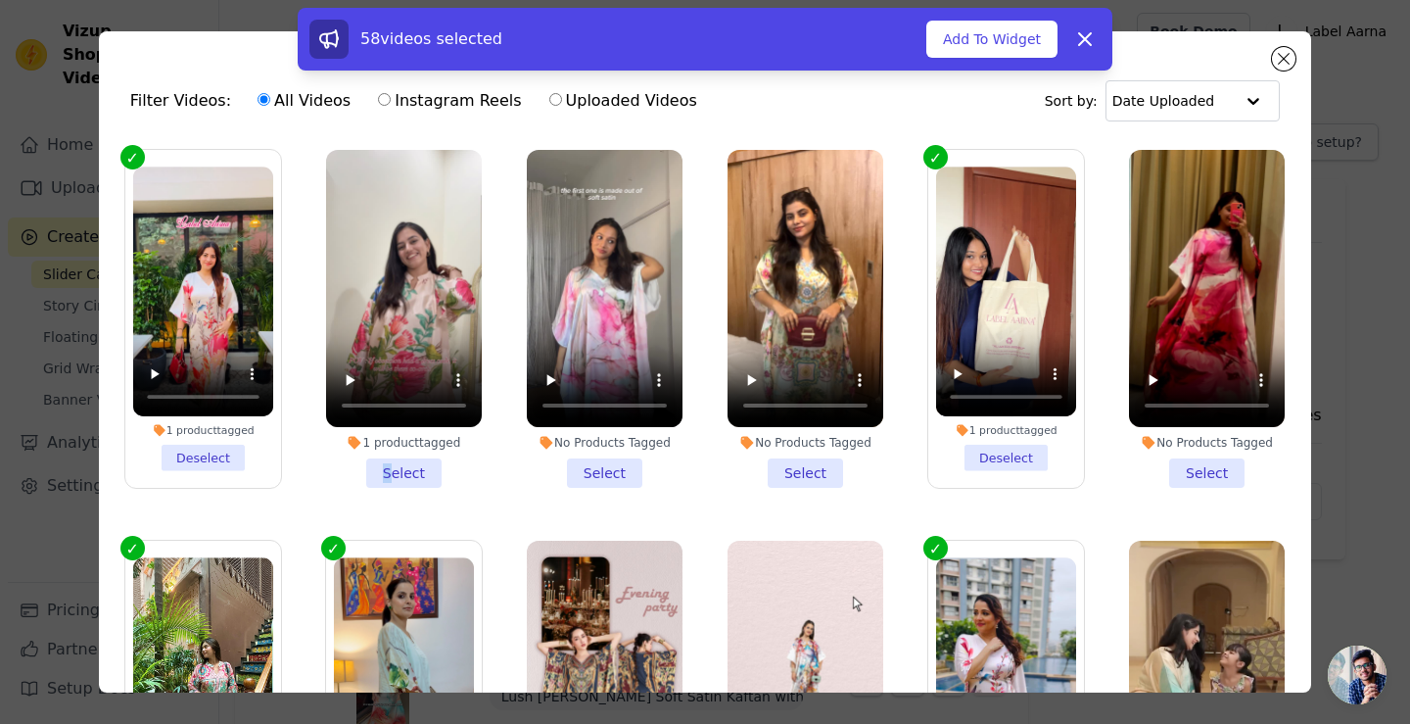
click at [384, 460] on li "1 product tagged Select" at bounding box center [404, 319] width 156 height 338
click at [421, 462] on li "1 product tagged Select" at bounding box center [404, 319] width 156 height 338
click at [0, 0] on input "1 product tagged Select" at bounding box center [0, 0] width 0 height 0
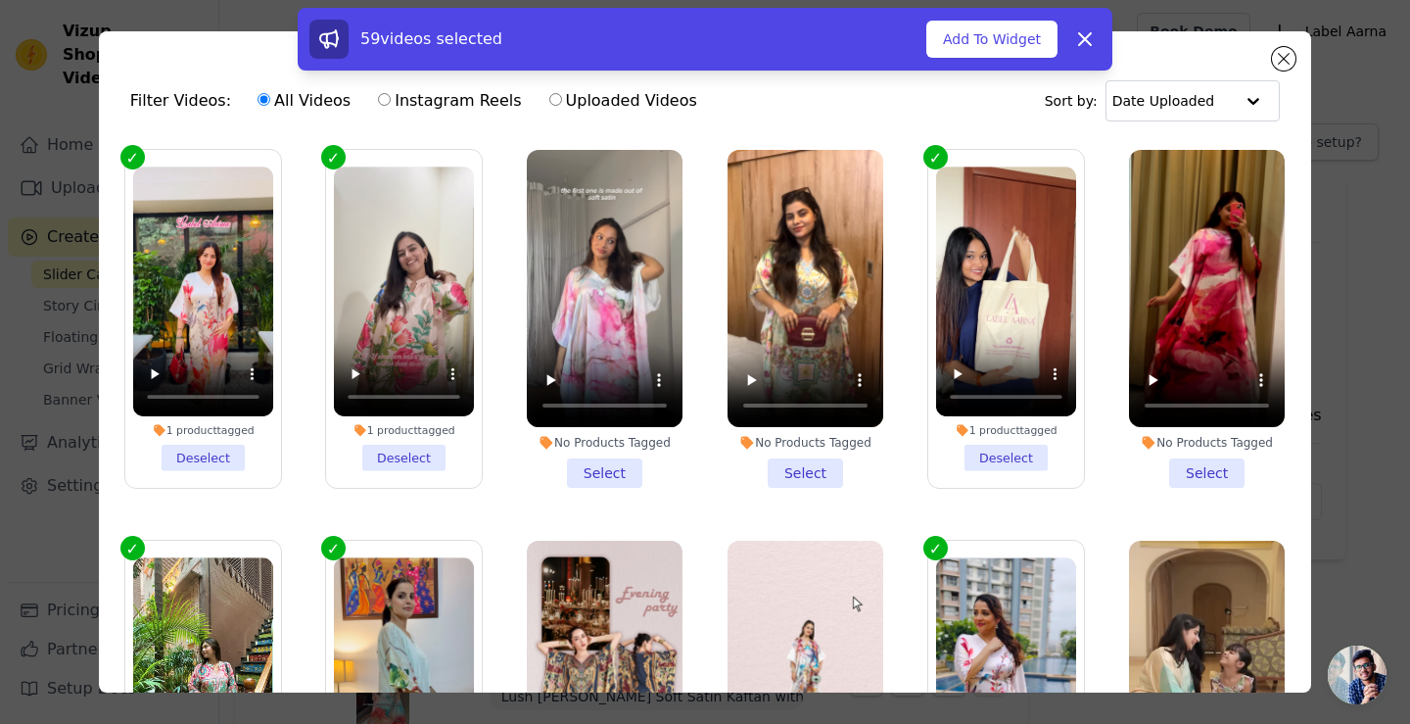
click at [607, 465] on li "No Products Tagged Select" at bounding box center [605, 319] width 156 height 338
click at [0, 0] on input "No Products Tagged Select" at bounding box center [0, 0] width 0 height 0
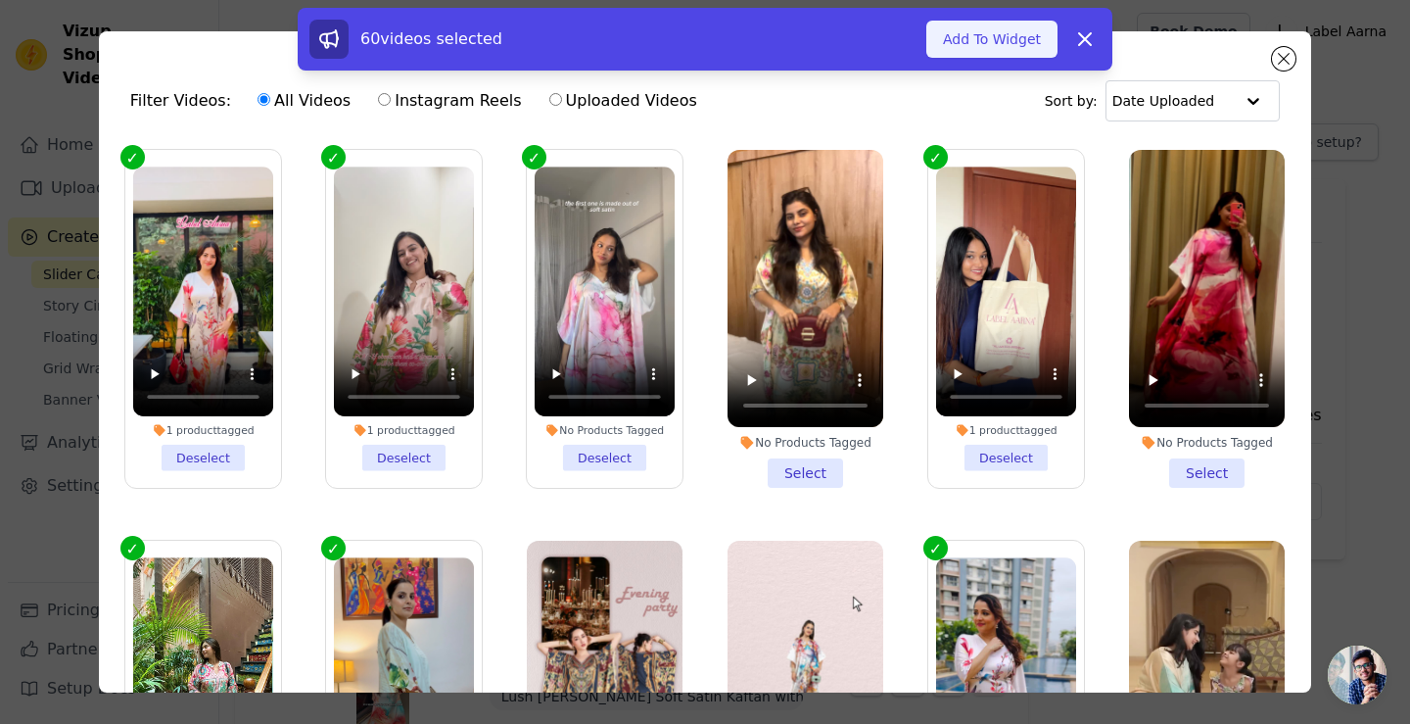
click at [997, 49] on button "Add To Widget" at bounding box center [992, 39] width 131 height 37
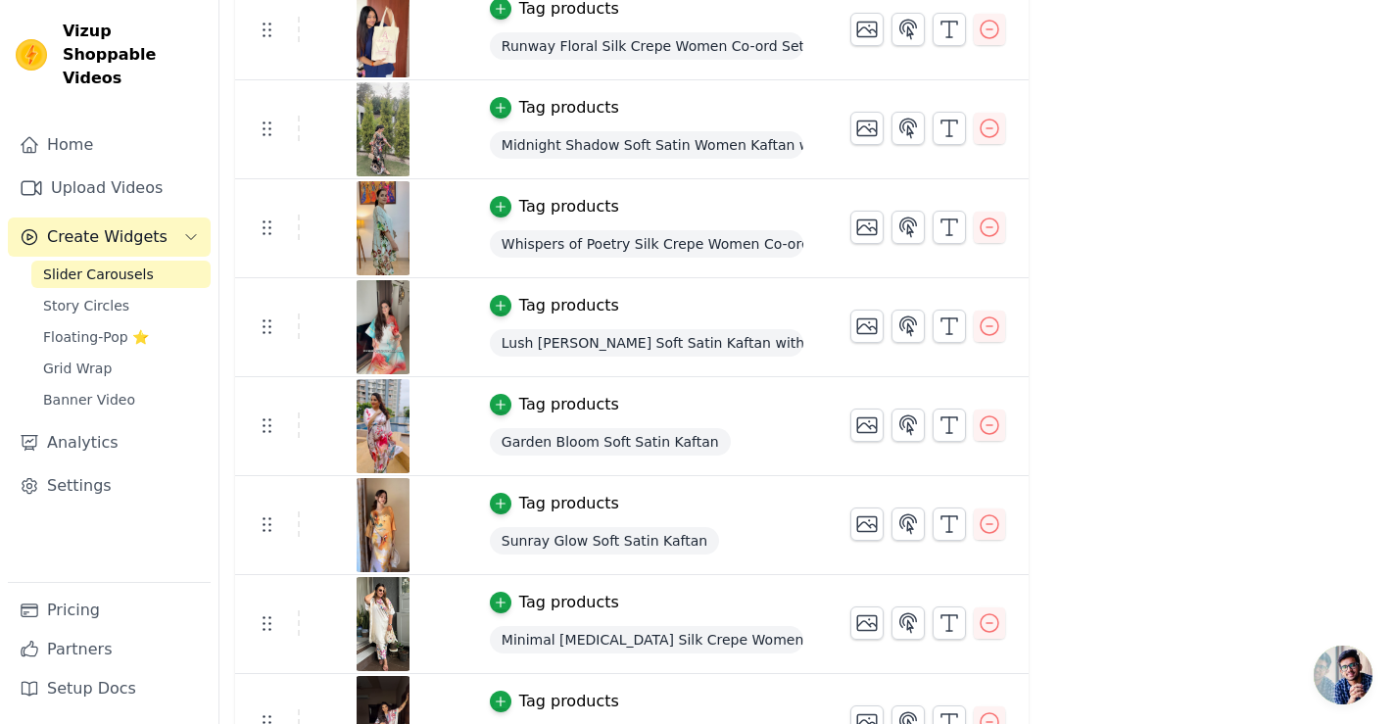
scroll to position [686, 0]
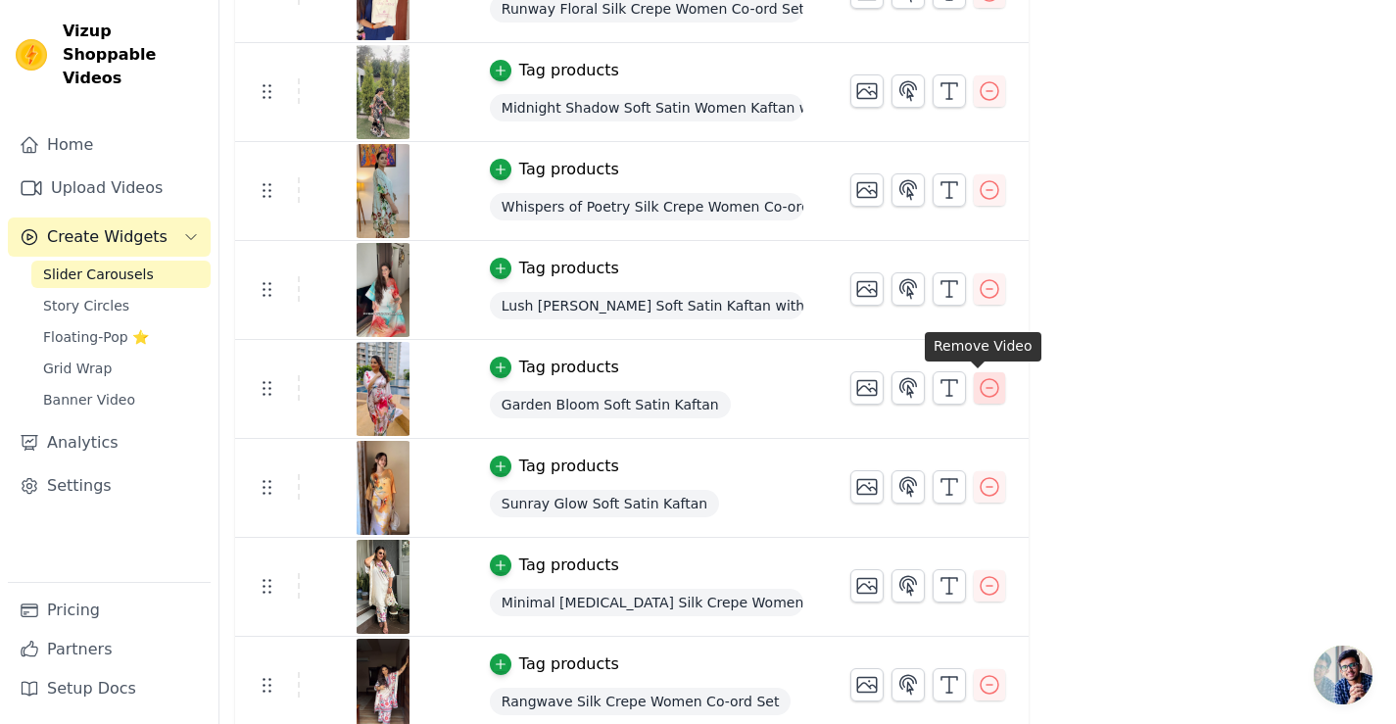
click at [981, 391] on icon "button" at bounding box center [989, 388] width 24 height 24
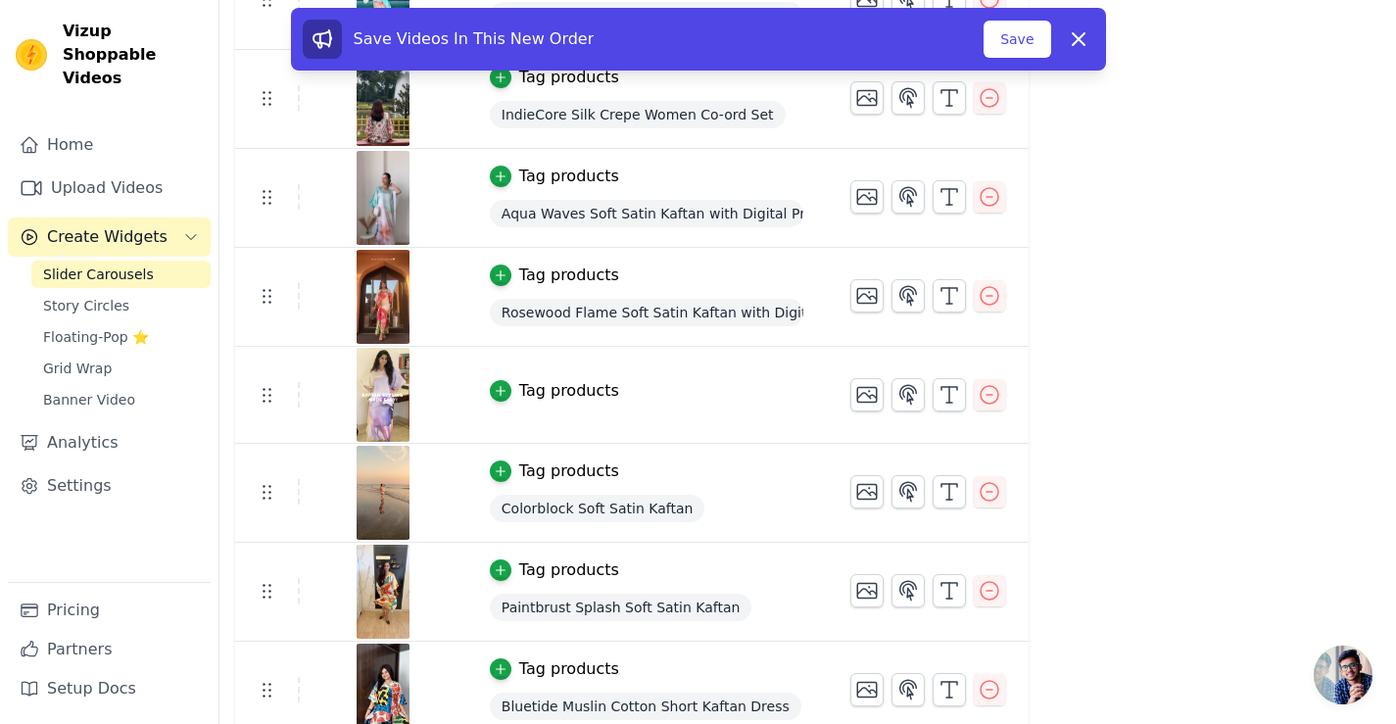
scroll to position [1469, 0]
click at [1015, 44] on button "Save" at bounding box center [1016, 39] width 67 height 37
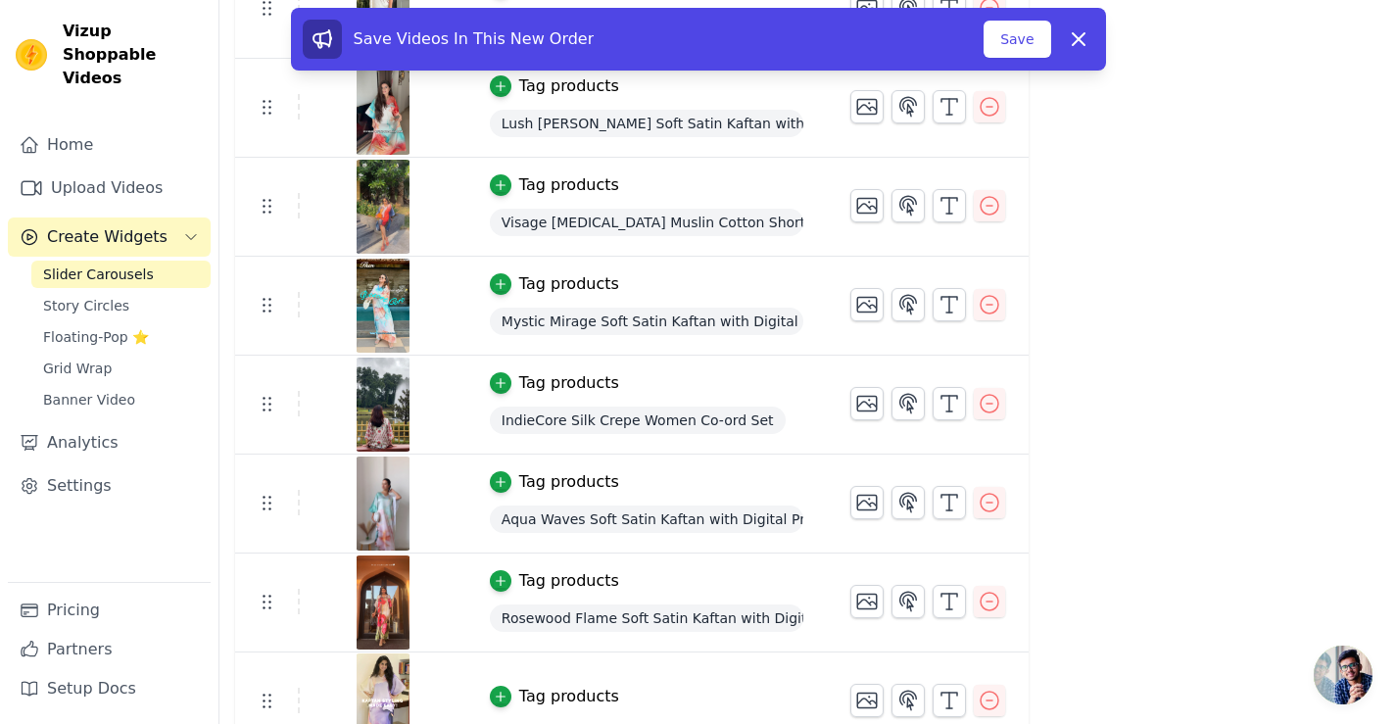
scroll to position [1175, 0]
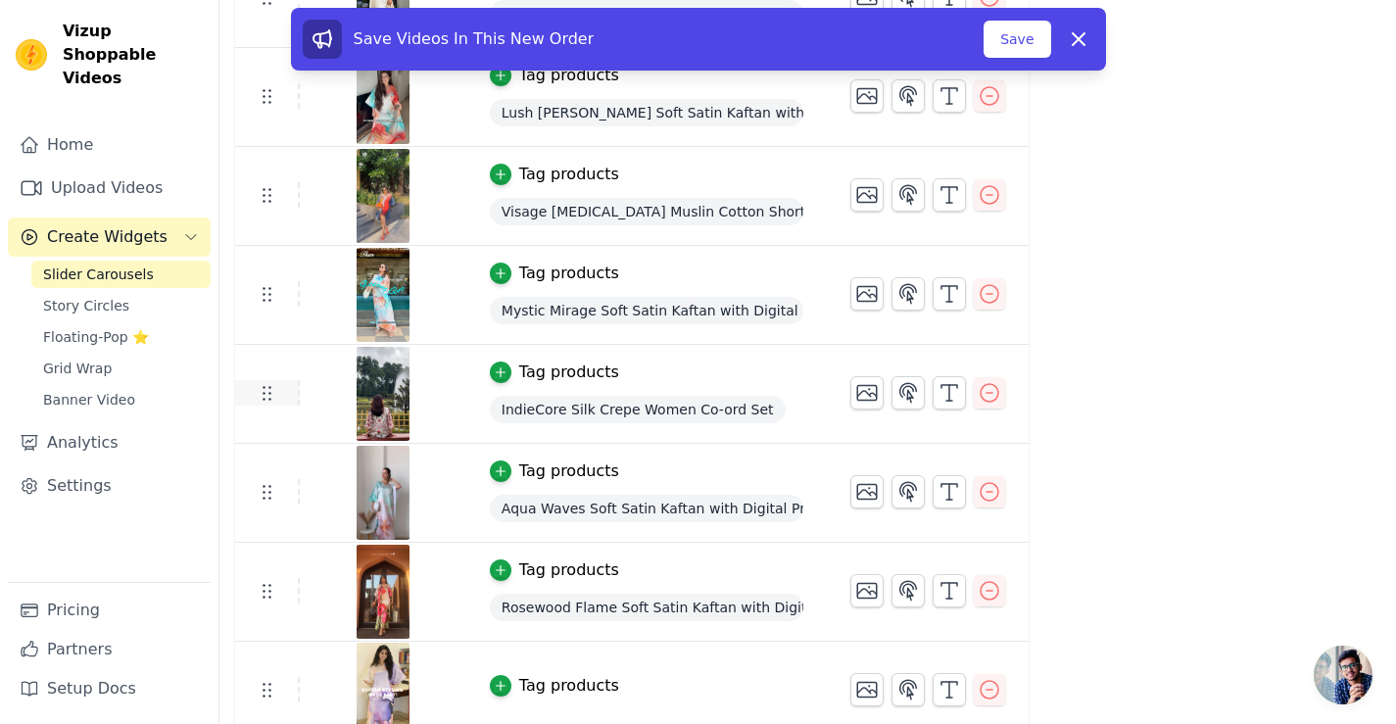
click at [264, 395] on icon at bounding box center [267, 393] width 24 height 24
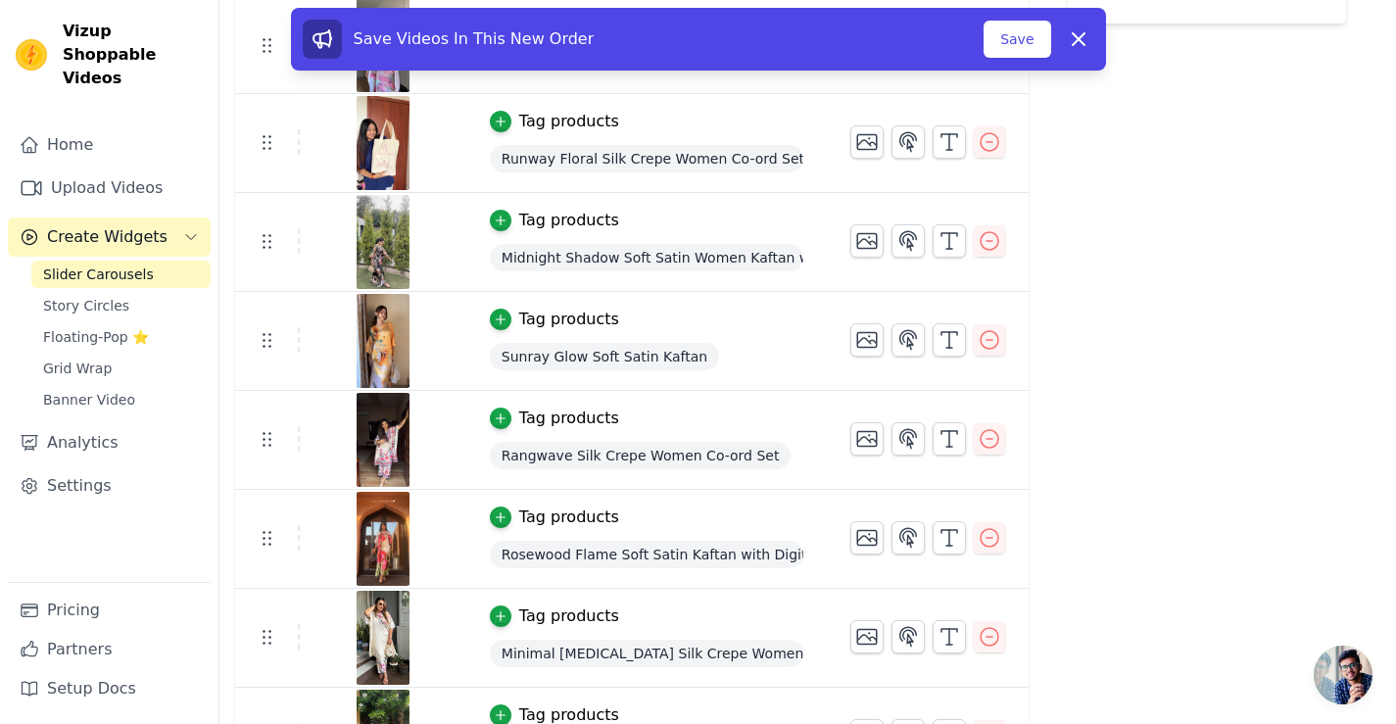
scroll to position [490, 0]
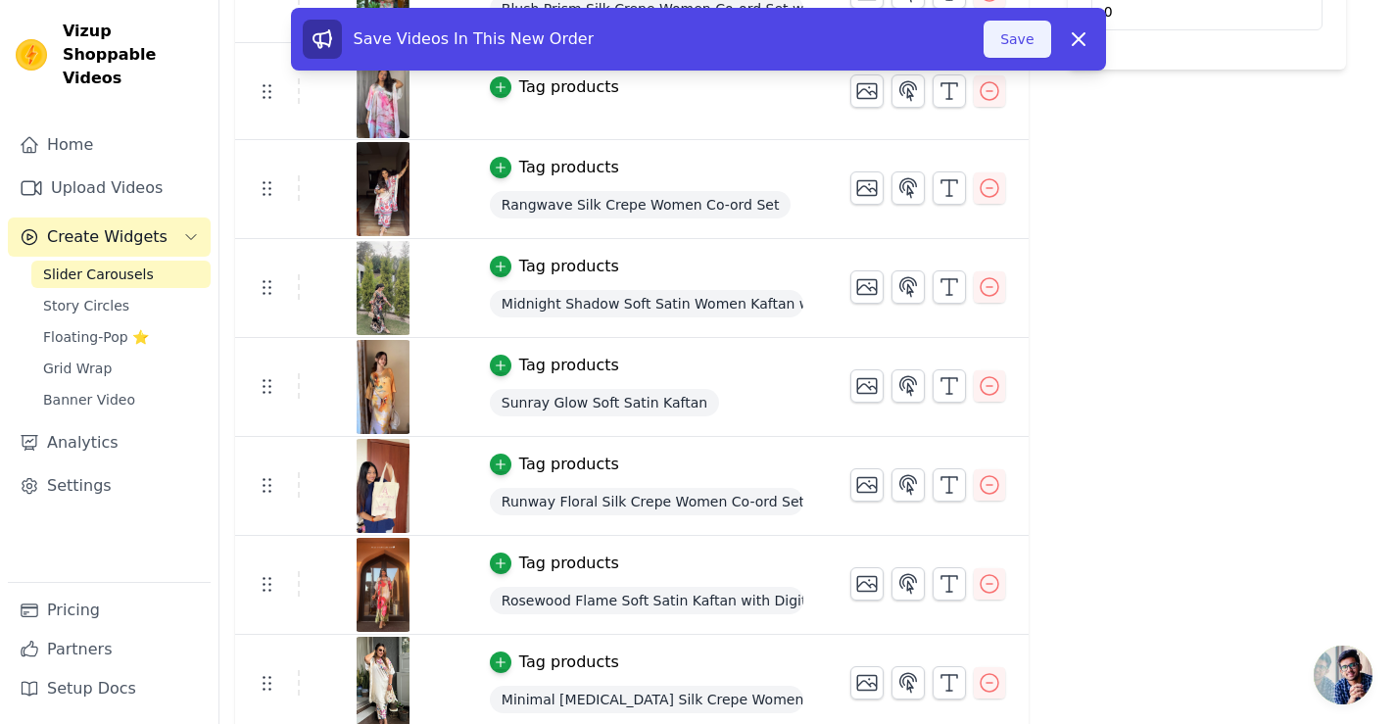
click at [1018, 32] on button "Save" at bounding box center [1016, 39] width 67 height 37
click at [1016, 40] on button "Save" at bounding box center [1016, 39] width 67 height 37
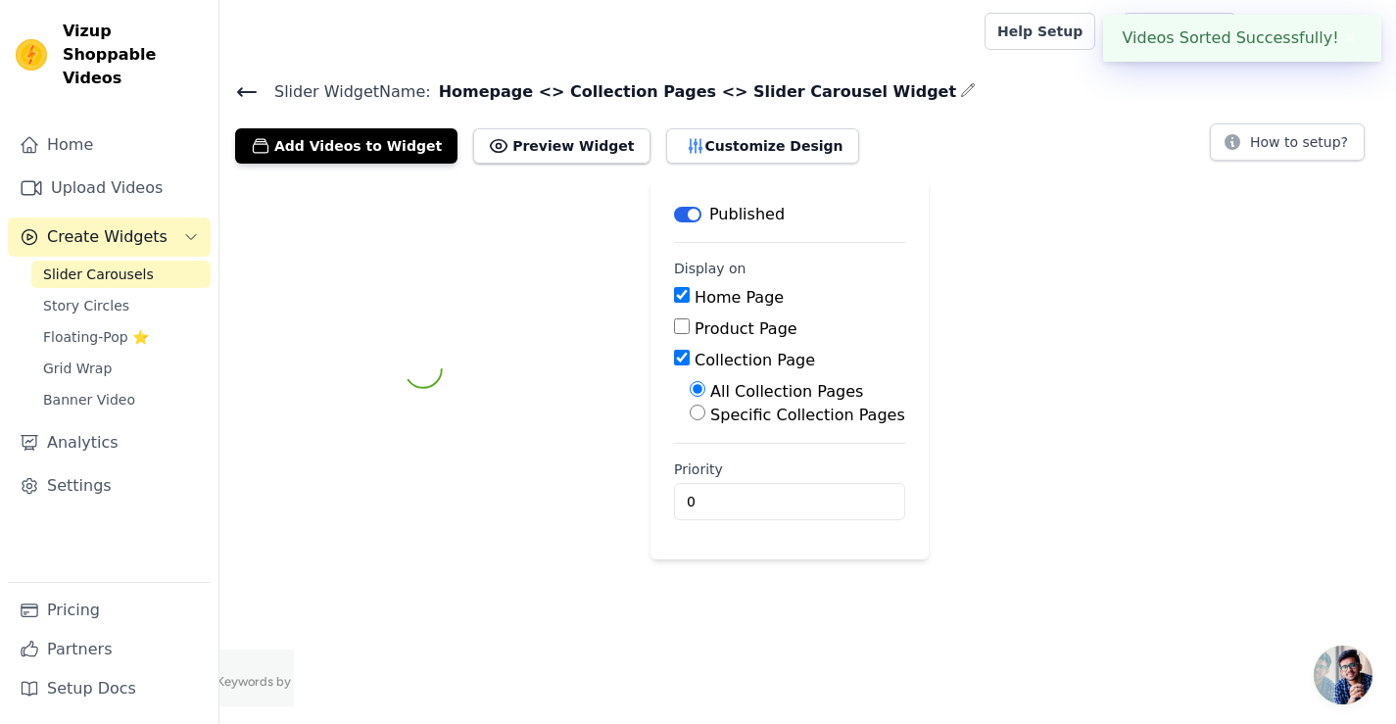
scroll to position [0, 0]
